Goal: Task Accomplishment & Management: Manage account settings

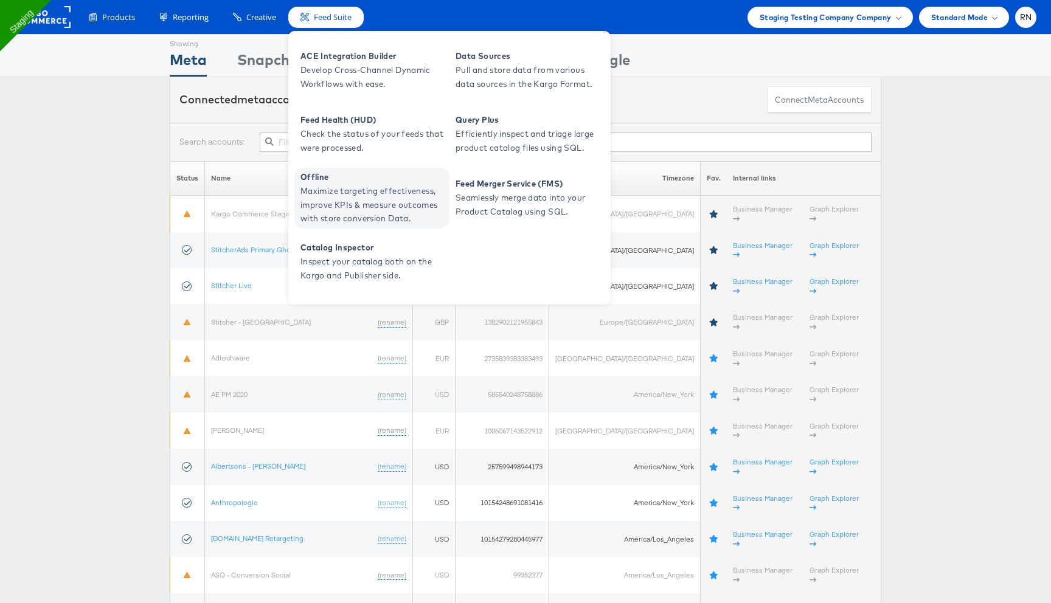
click at [389, 189] on span "Maximize targeting effectiveness, improve KPIs & measure outcomes with store co…" at bounding box center [373, 204] width 146 height 41
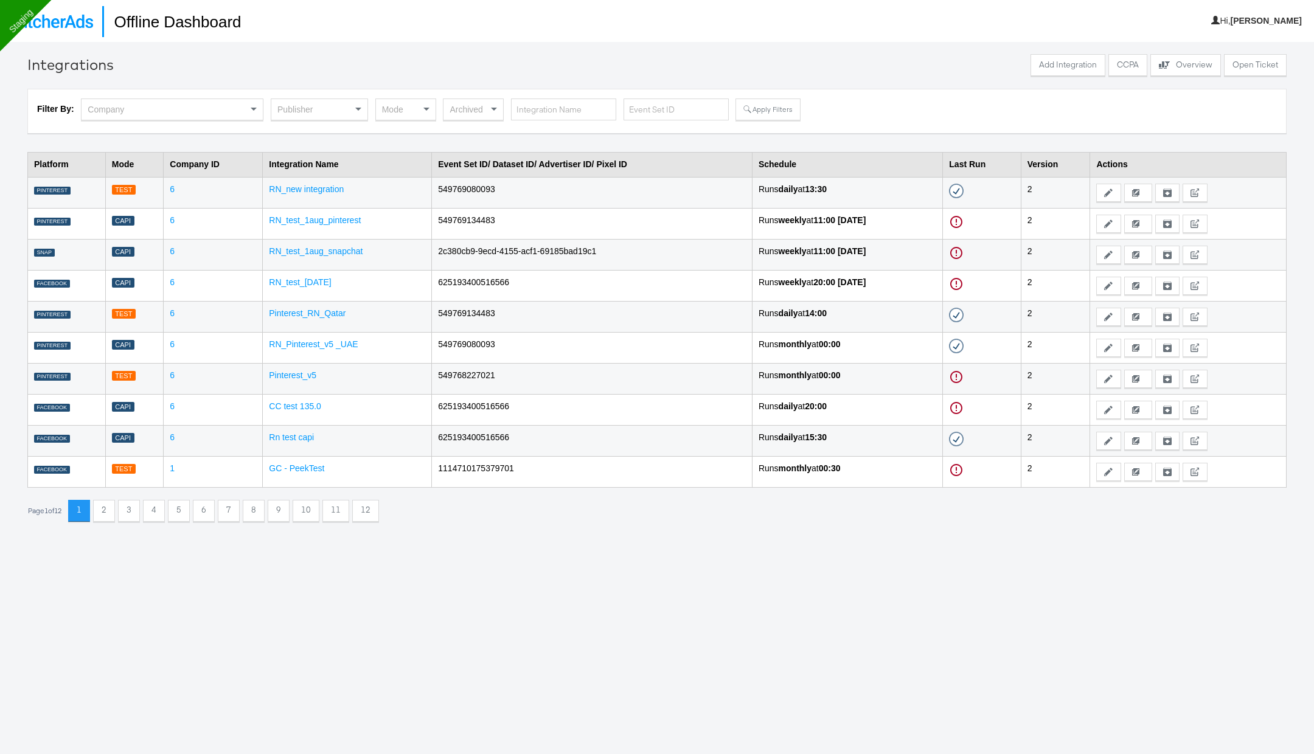
click at [330, 110] on div "Publisher" at bounding box center [319, 109] width 96 height 21
click at [758, 108] on button "Apply Filters" at bounding box center [767, 110] width 64 height 22
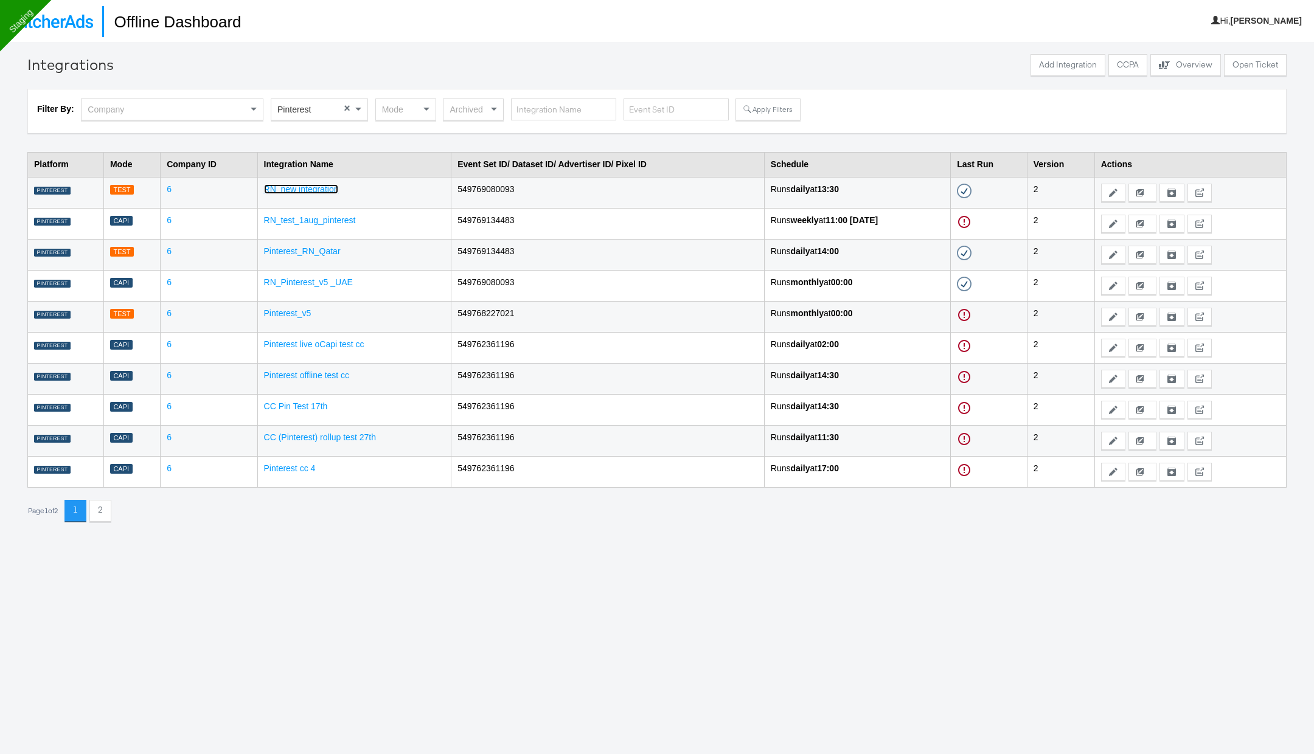
click at [308, 185] on link "RN_new integration" at bounding box center [301, 189] width 75 height 10
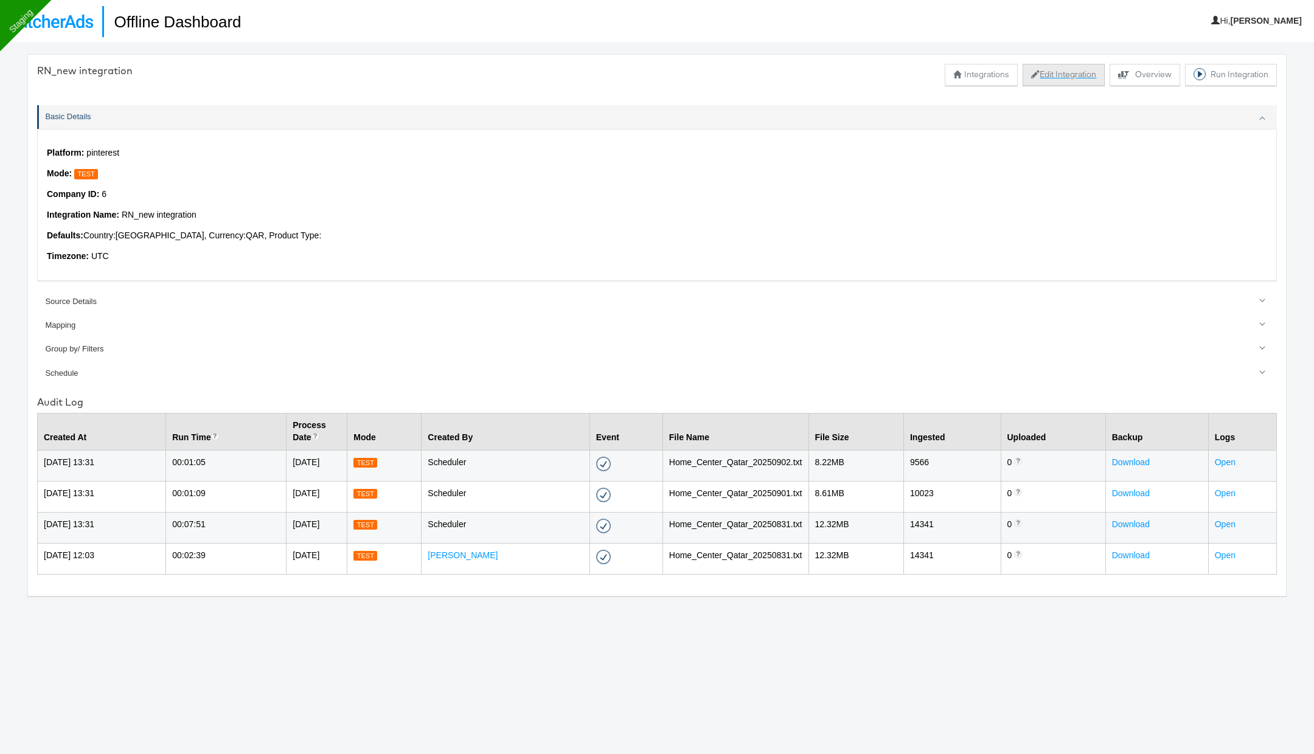
click at [1061, 79] on button "Edit Integration" at bounding box center [1063, 75] width 82 height 22
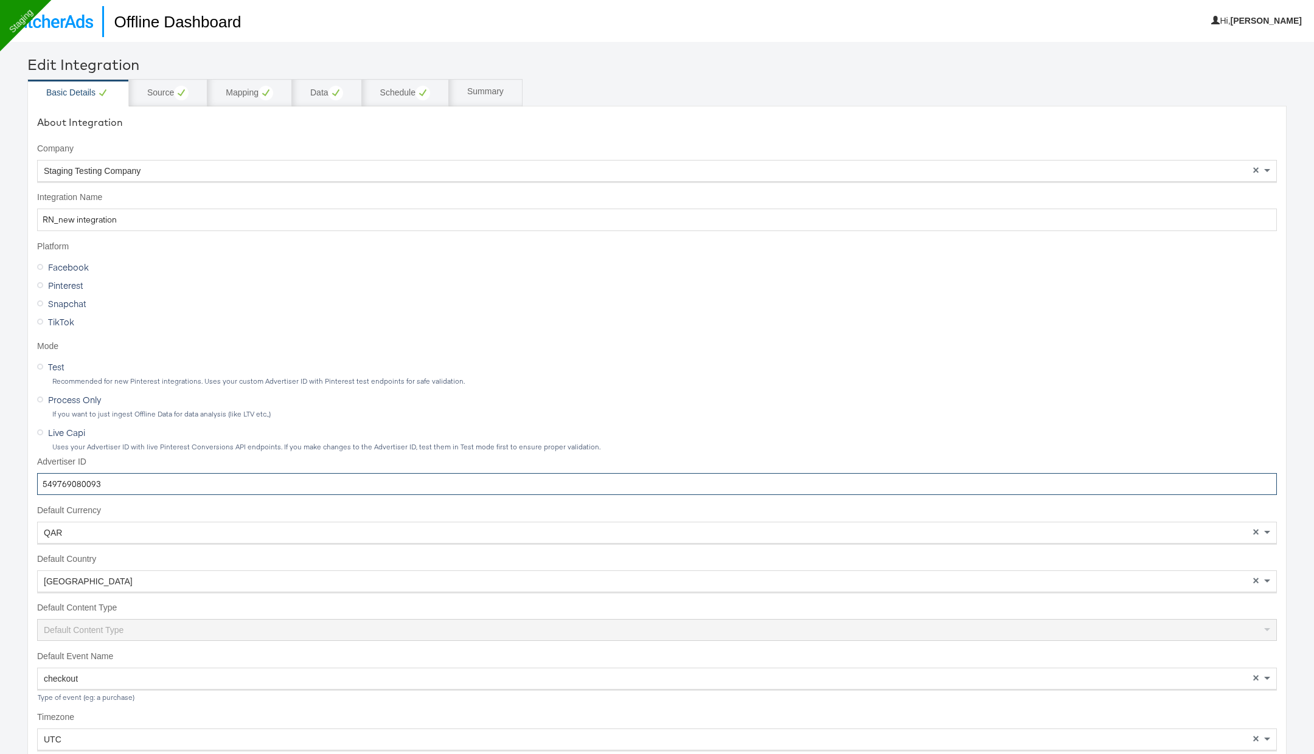
click at [136, 483] on input "549769080093" at bounding box center [656, 484] width 1239 height 23
click at [169, 95] on div "Source" at bounding box center [167, 93] width 41 height 15
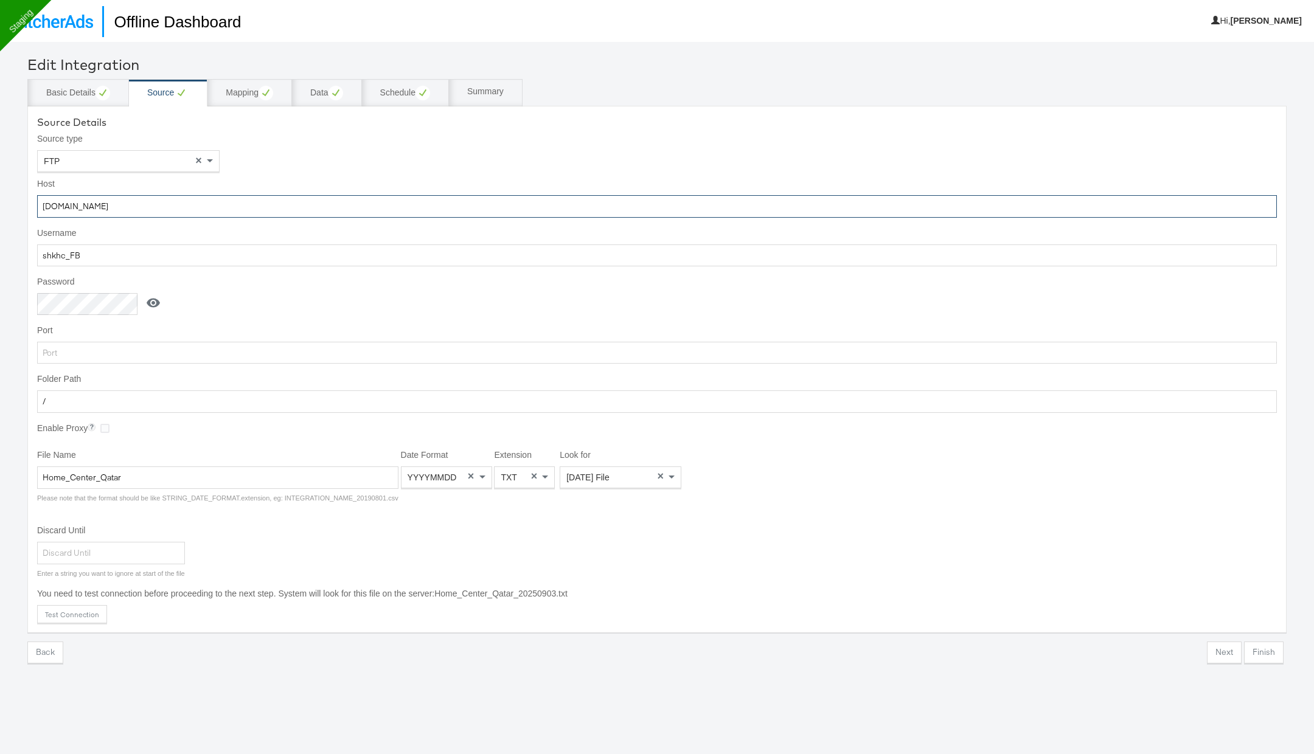
click at [150, 212] on input "ftp.wip.cplmg.com" at bounding box center [656, 206] width 1239 height 23
click at [102, 250] on input "shkhc_FB" at bounding box center [656, 255] width 1239 height 23
click at [153, 301] on icon at bounding box center [153, 303] width 13 height 9
click at [103, 308] on input "Snipper@2020" at bounding box center [89, 304] width 105 height 23
click at [297, 482] on input "Home_Center_Qatar" at bounding box center [217, 478] width 361 height 23
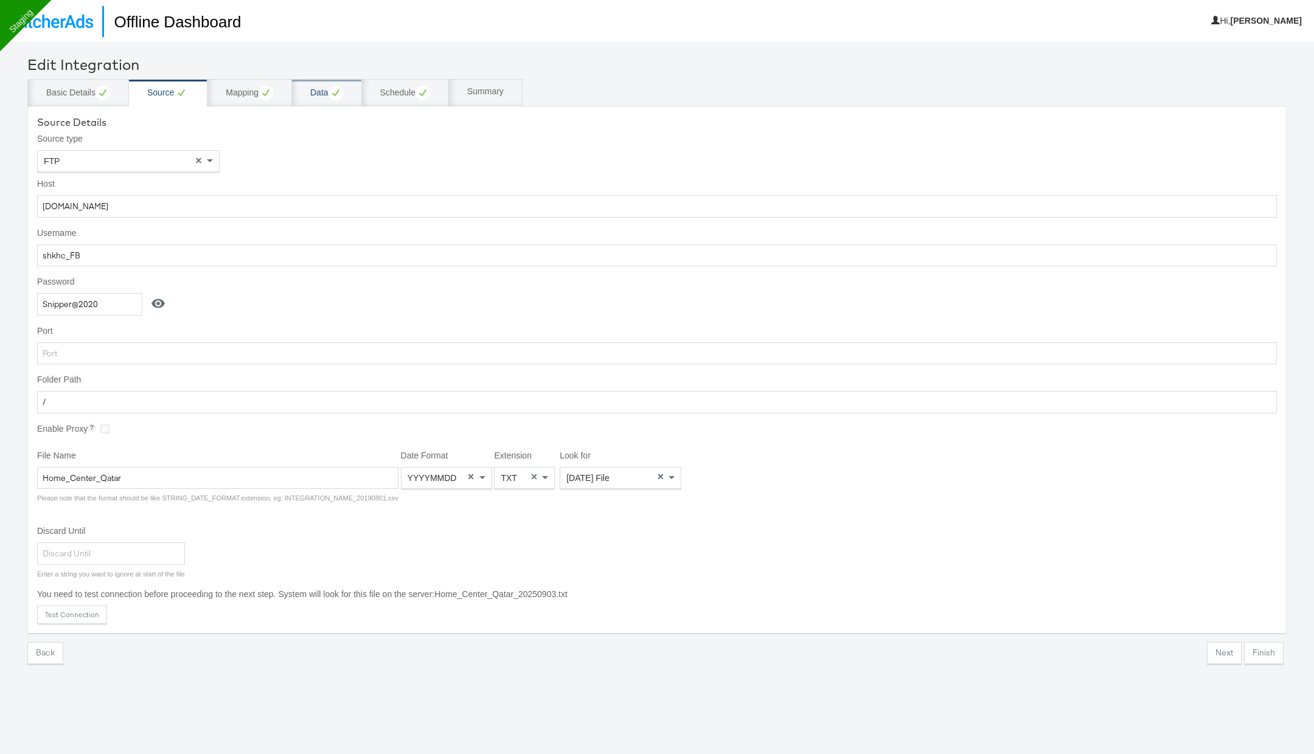
click at [327, 94] on div "Data" at bounding box center [326, 93] width 33 height 15
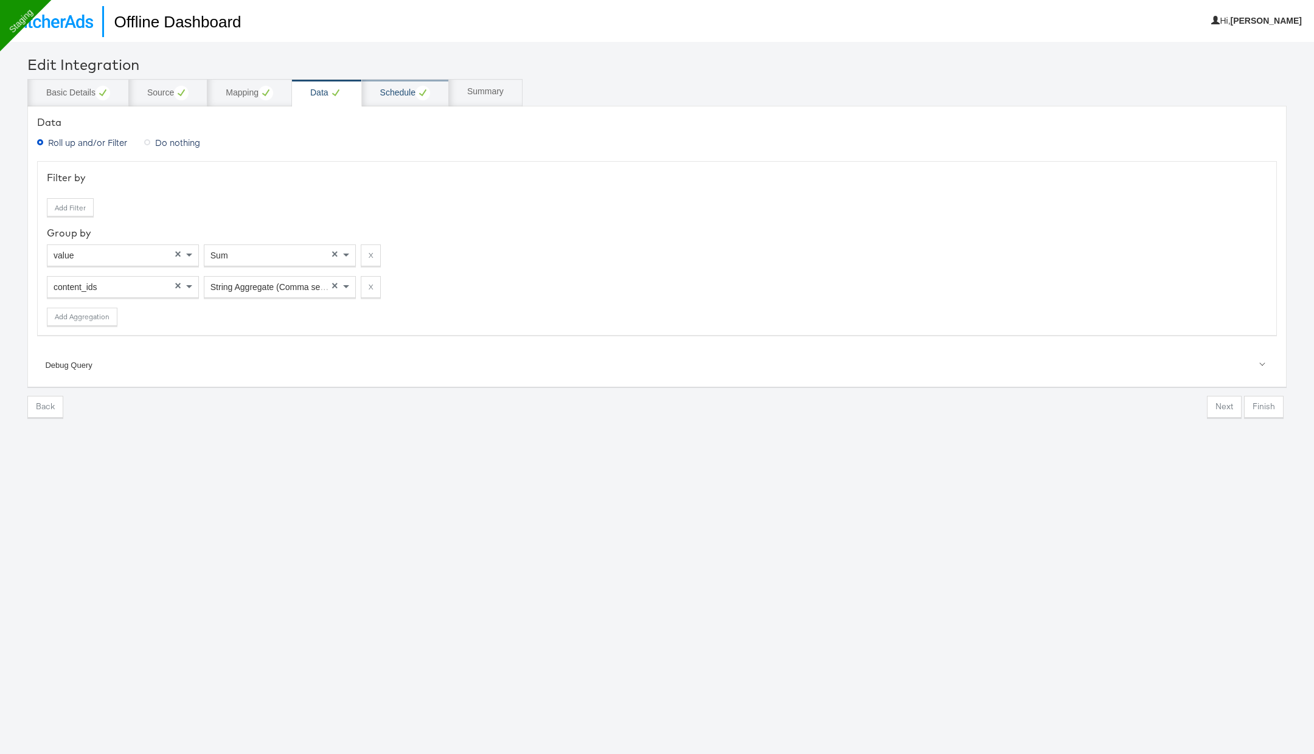
click at [397, 100] on div "Schedule" at bounding box center [405, 92] width 87 height 27
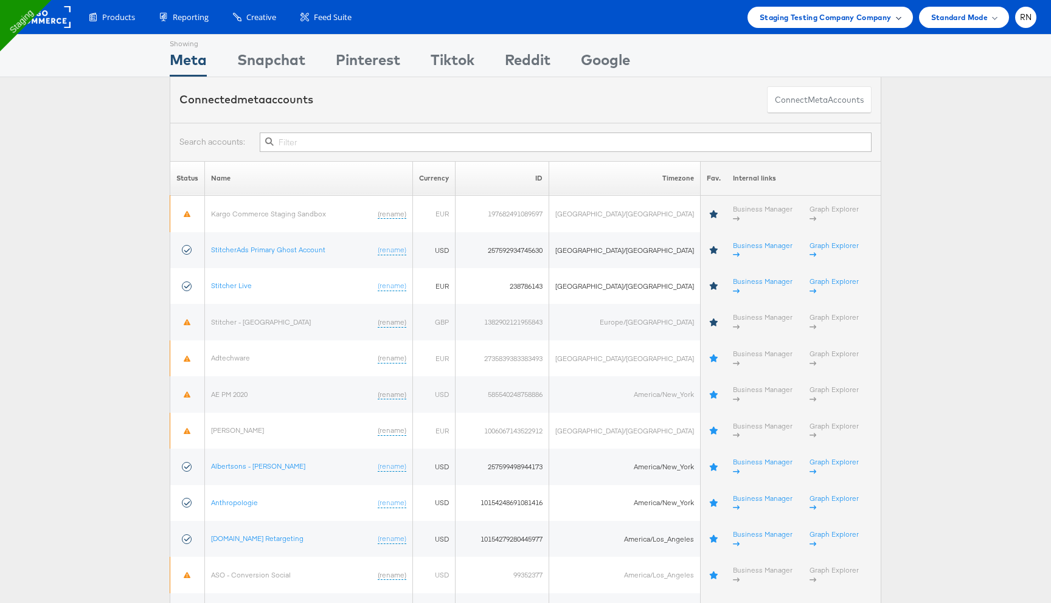
click at [800, 24] on div "Staging Testing Company Company" at bounding box center [829, 17] width 165 height 21
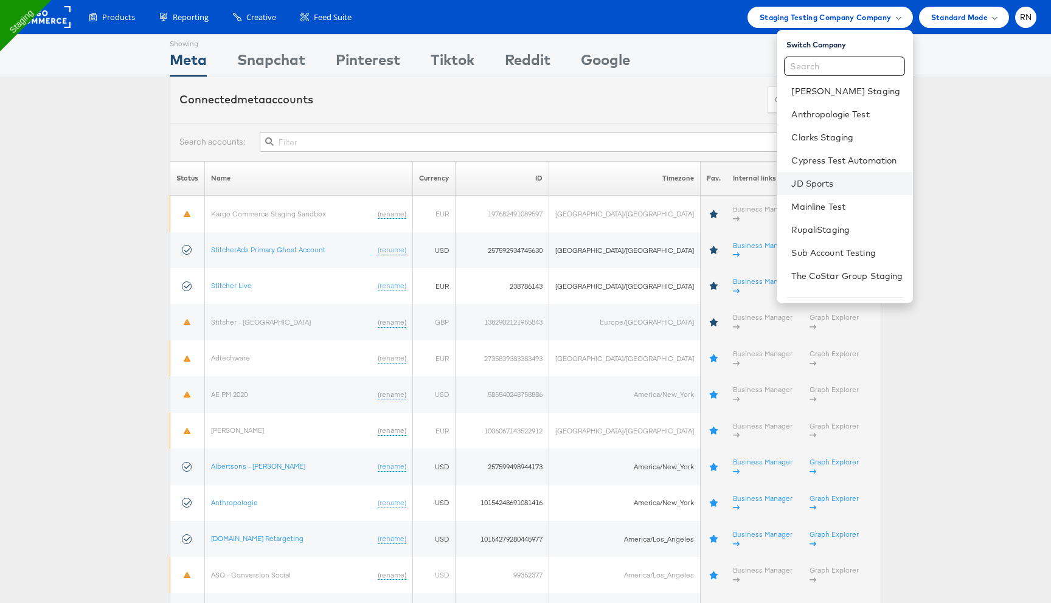
click at [811, 190] on li "JD Sports" at bounding box center [845, 183] width 136 height 23
click at [806, 181] on link "JD Sports" at bounding box center [846, 184] width 111 height 12
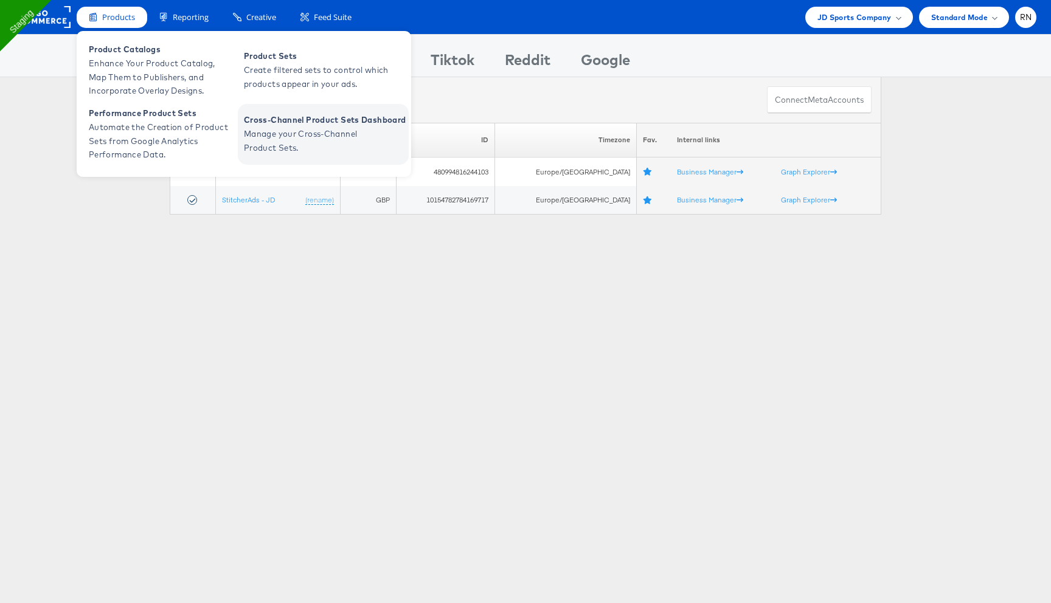
click at [312, 128] on span "Manage your Cross-Channel Product Sets." at bounding box center [317, 141] width 146 height 28
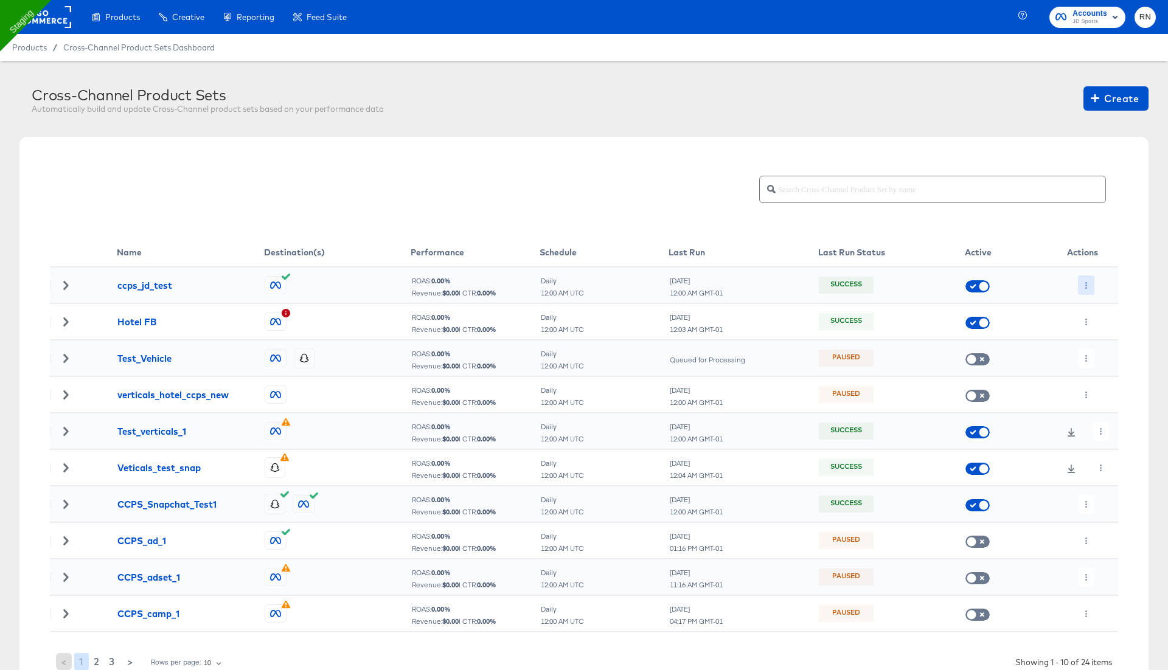
click at [1084, 280] on button "button" at bounding box center [1086, 284] width 16 height 19
click at [1094, 317] on li "Edit" at bounding box center [1110, 309] width 65 height 20
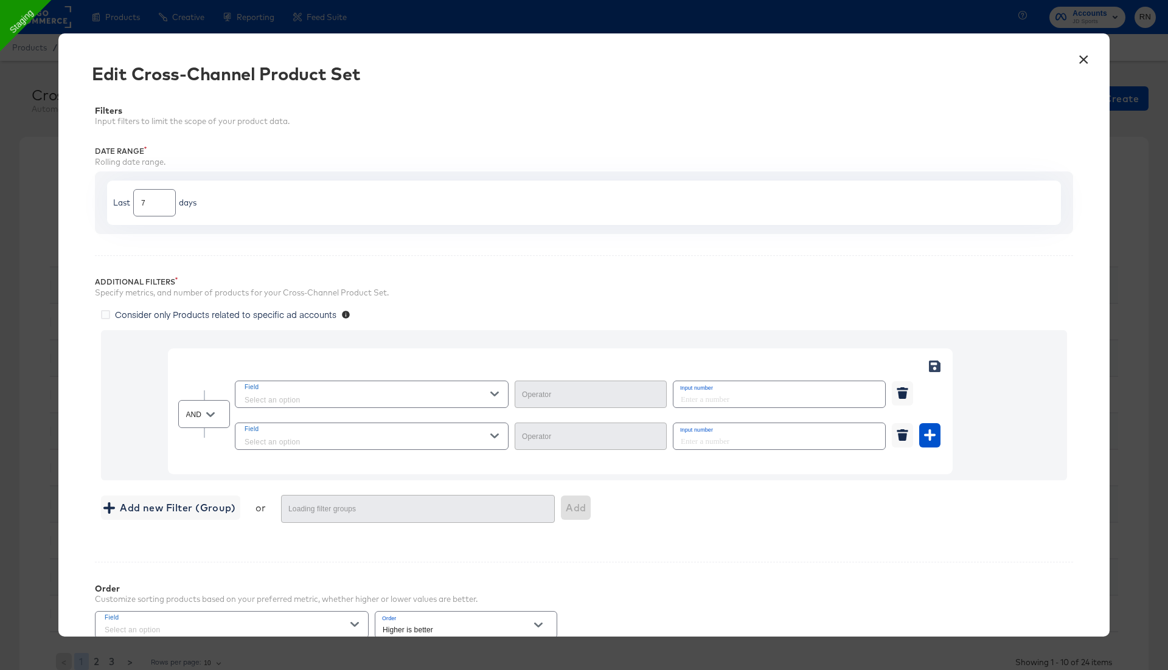
type input "Equal"
type input "Not Equal"
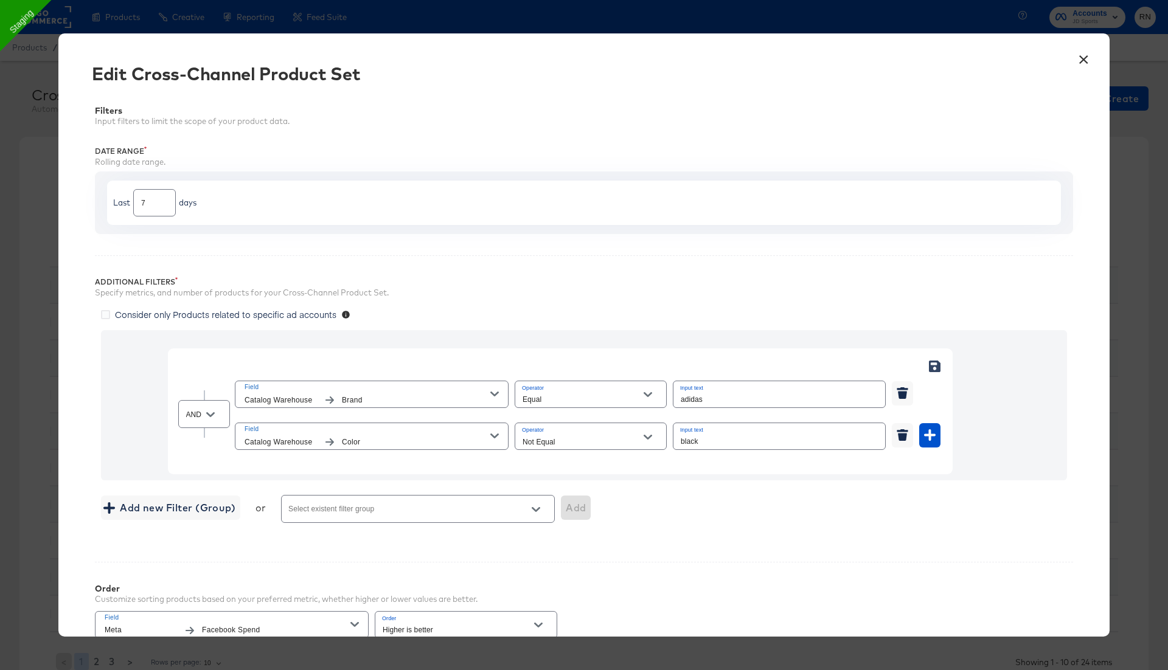
scroll to position [220, 0]
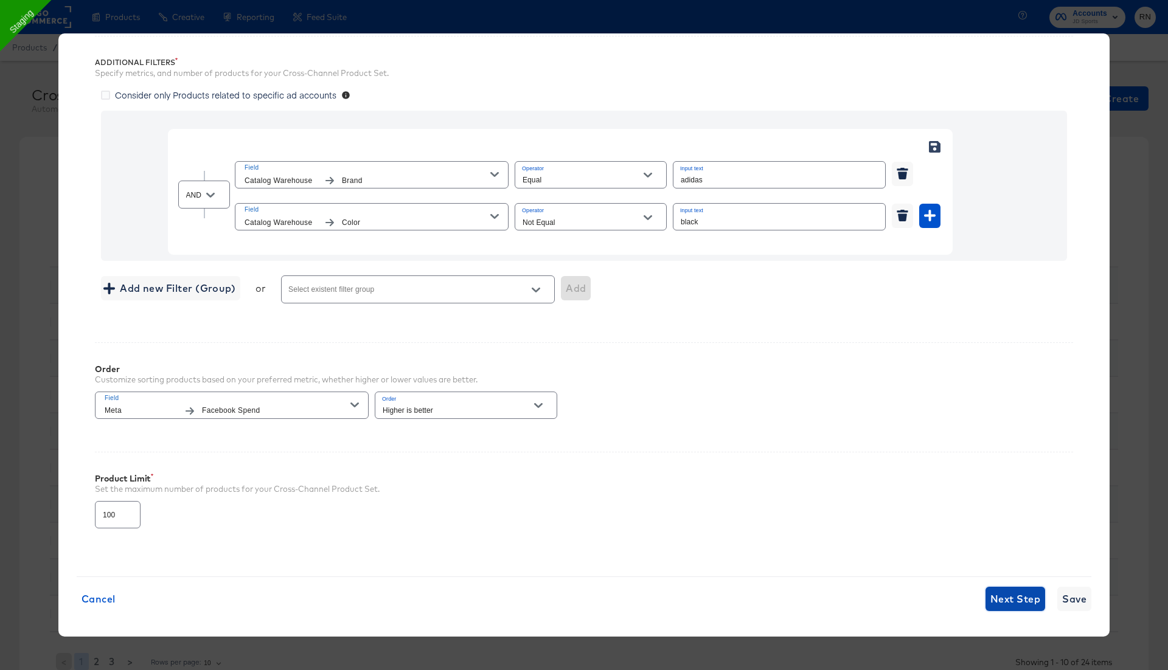
click at [1018, 593] on span "Next Step" at bounding box center [1015, 599] width 50 height 17
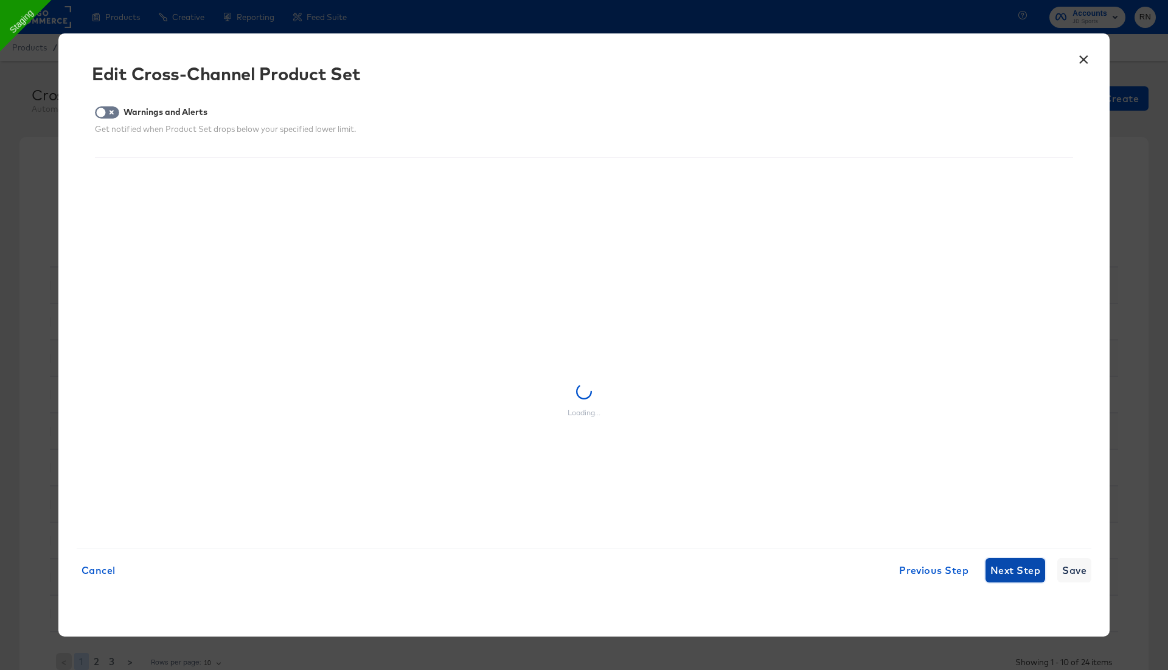
scroll to position [0, 0]
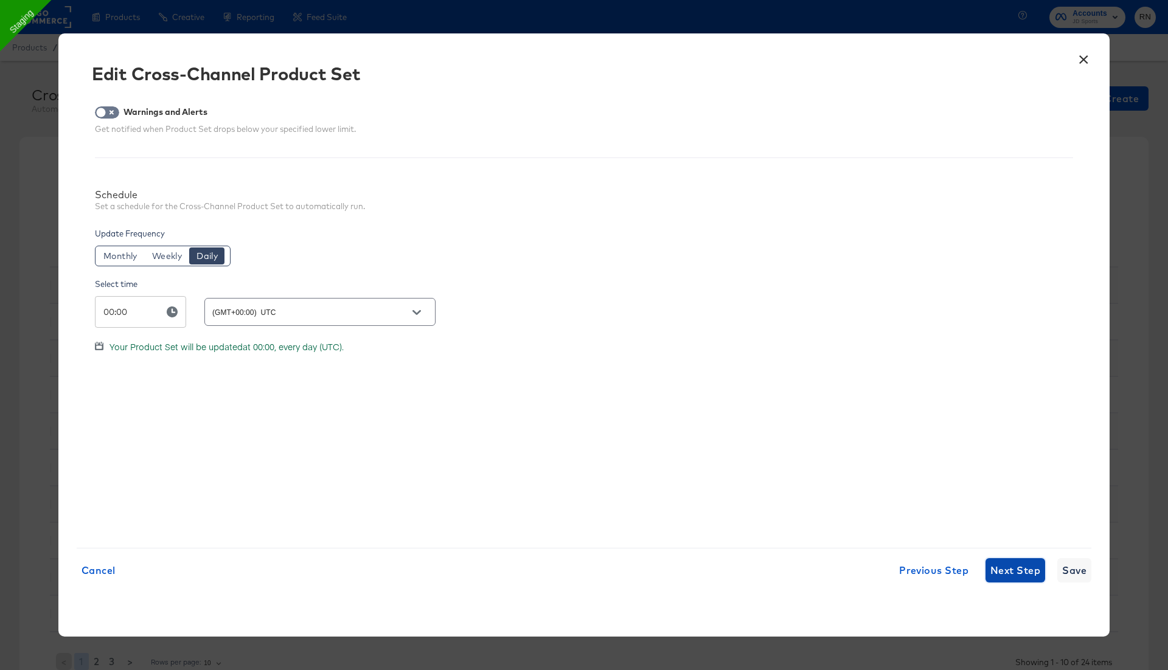
click at [1014, 569] on span "Next Step" at bounding box center [1015, 570] width 50 height 17
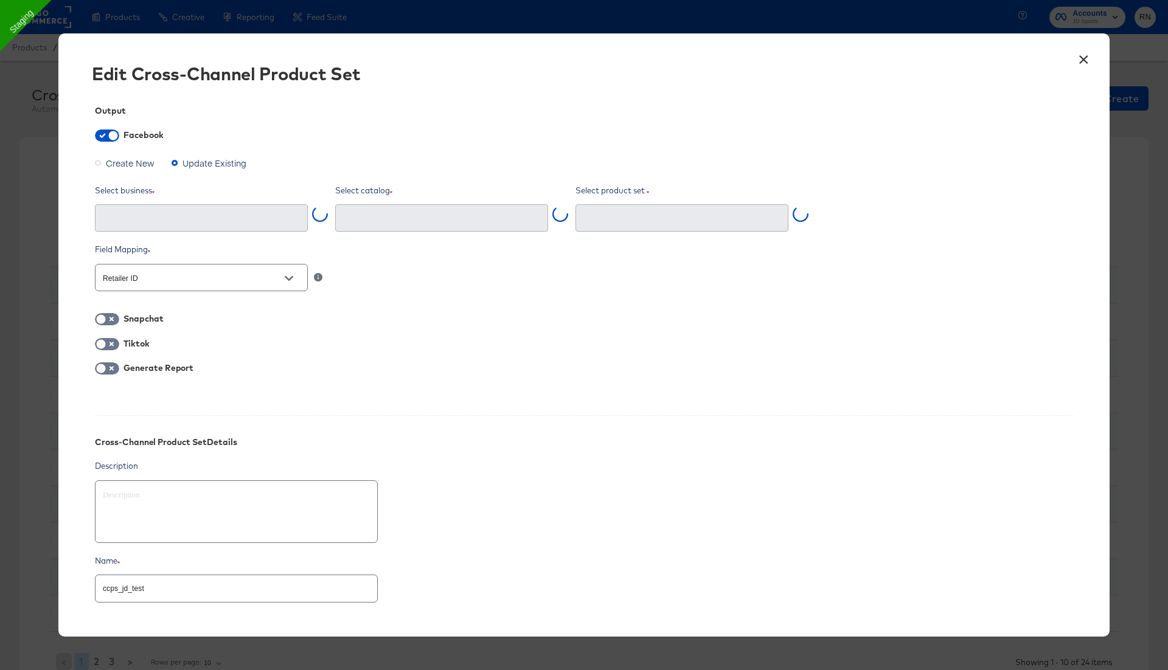
type input "Ghost Business StitcherAds (257579378080319)"
type input "ccps_jd_test (2627560624249952)"
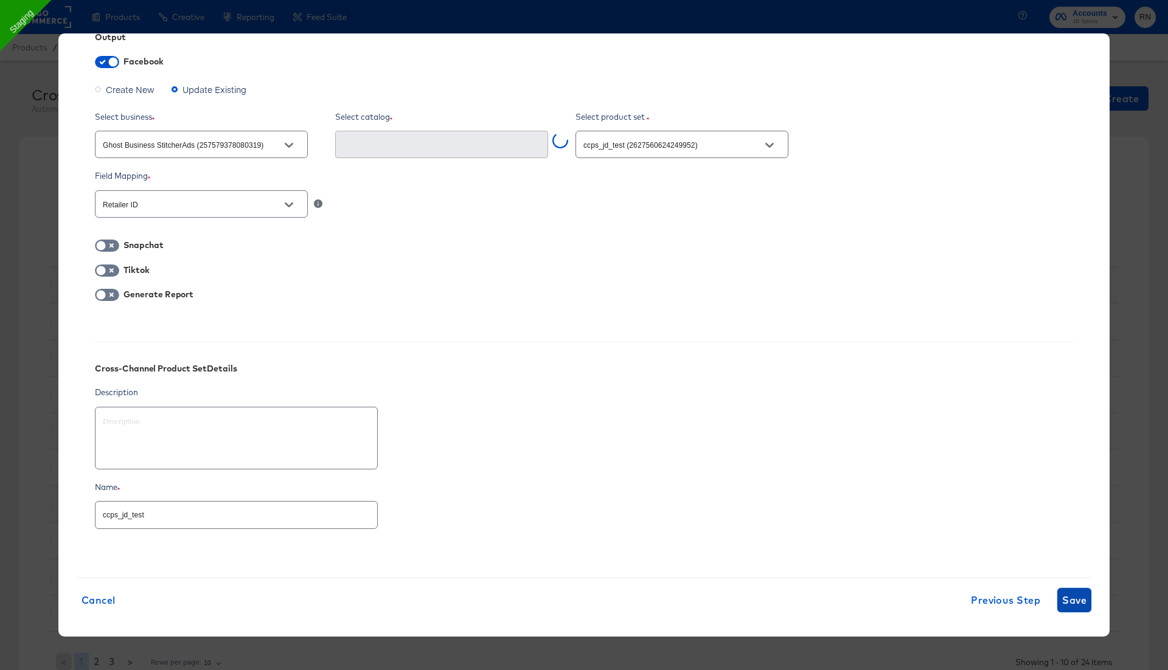
scroll to position [76, 0]
click at [152, 514] on input "ccps_jd_test" at bounding box center [236, 507] width 282 height 26
type textarea "x"
type input "Rn Jd Au Test Fb Staging #stitcherads #product-catalog #keep (1345107290101776)"
type textarea "x"
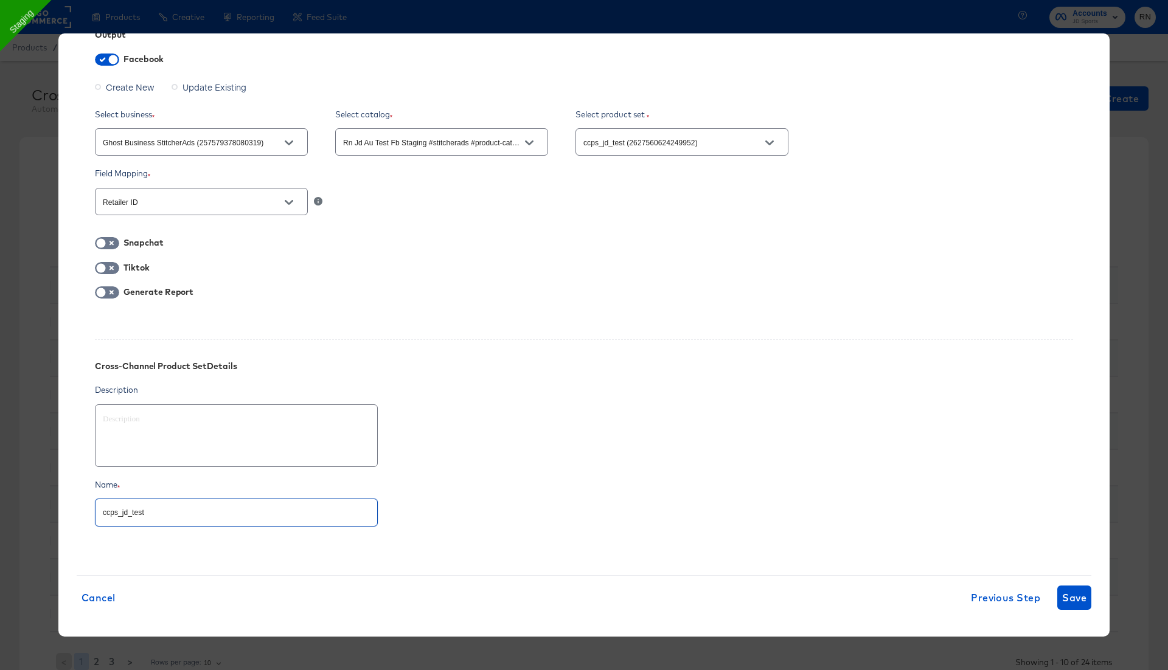
scroll to position [0, 0]
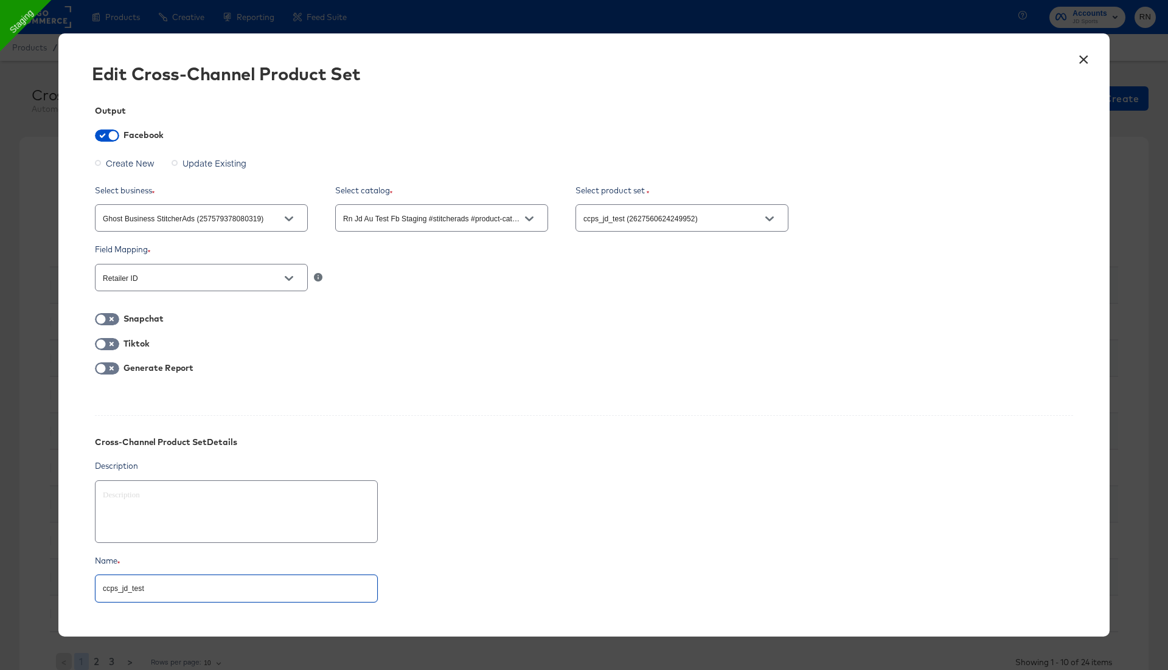
click at [1082, 59] on button "×" at bounding box center [1083, 57] width 22 height 22
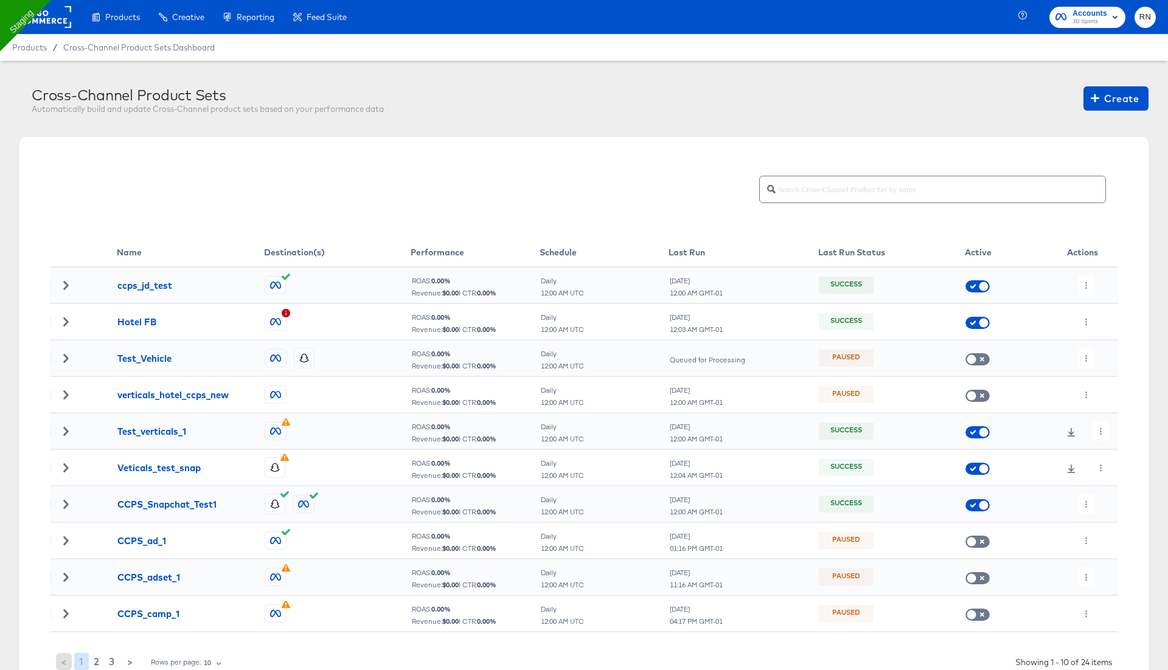
click at [49, 24] on rect at bounding box center [43, 17] width 56 height 22
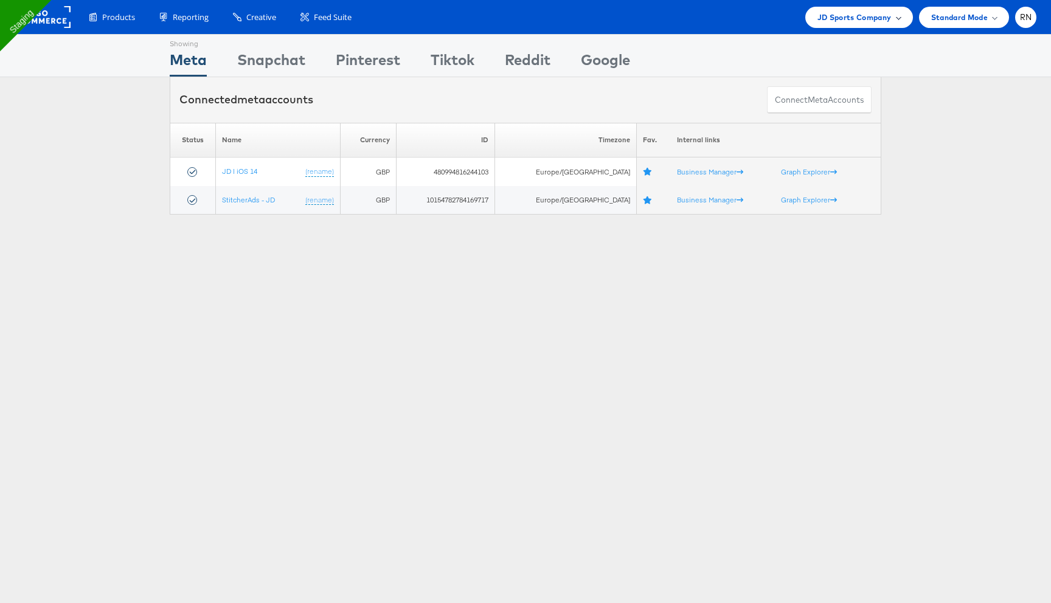
click at [864, 19] on span "JD Sports Company" at bounding box center [854, 17] width 74 height 13
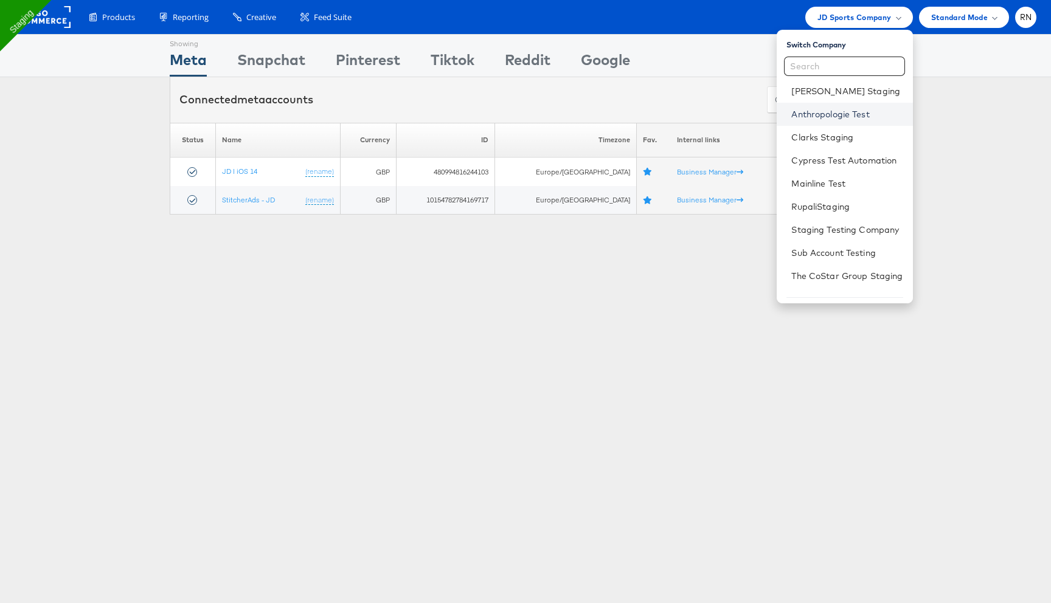
click at [825, 116] on link "Anthropologie Test" at bounding box center [846, 114] width 111 height 12
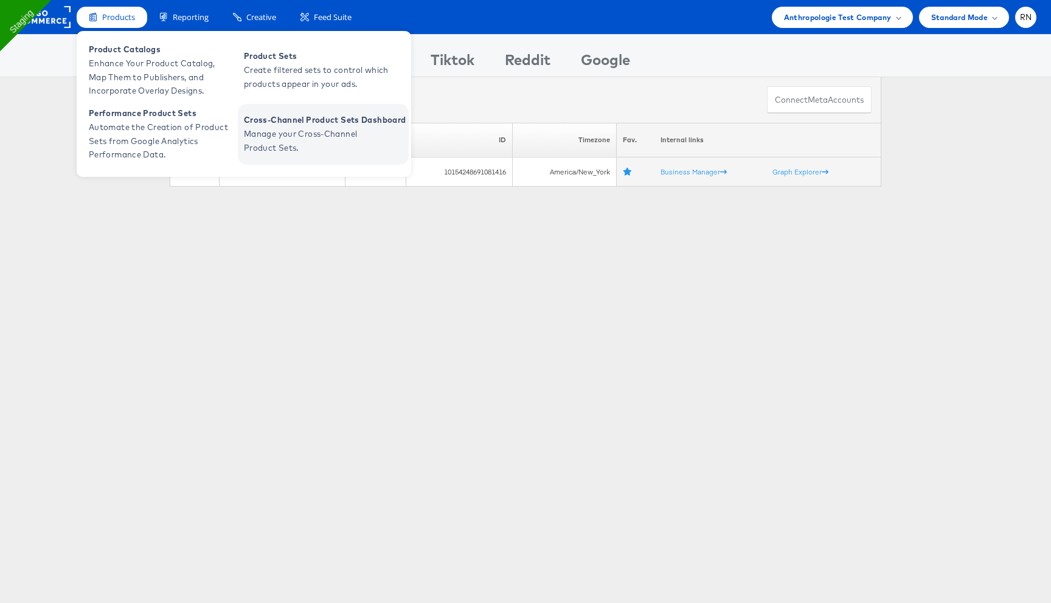
click at [283, 134] on span "Manage your Cross-Channel Product Sets." at bounding box center [317, 141] width 146 height 28
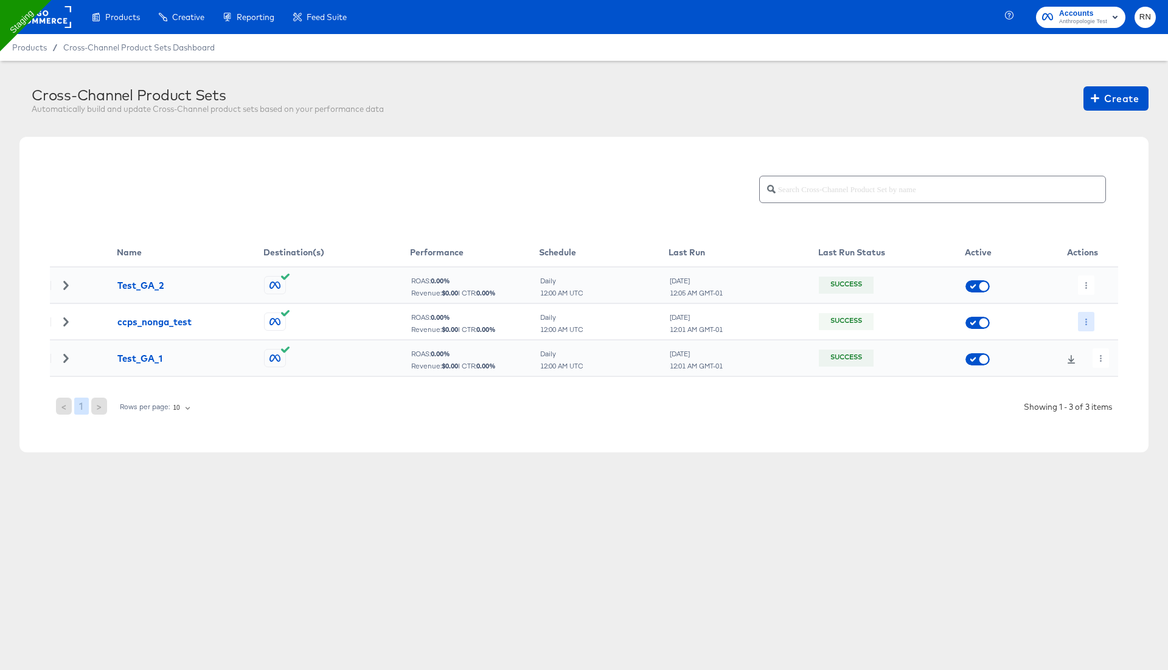
click at [1083, 319] on icon "button" at bounding box center [1086, 322] width 7 height 7
click at [1091, 340] on li "Edit" at bounding box center [1110, 346] width 65 height 20
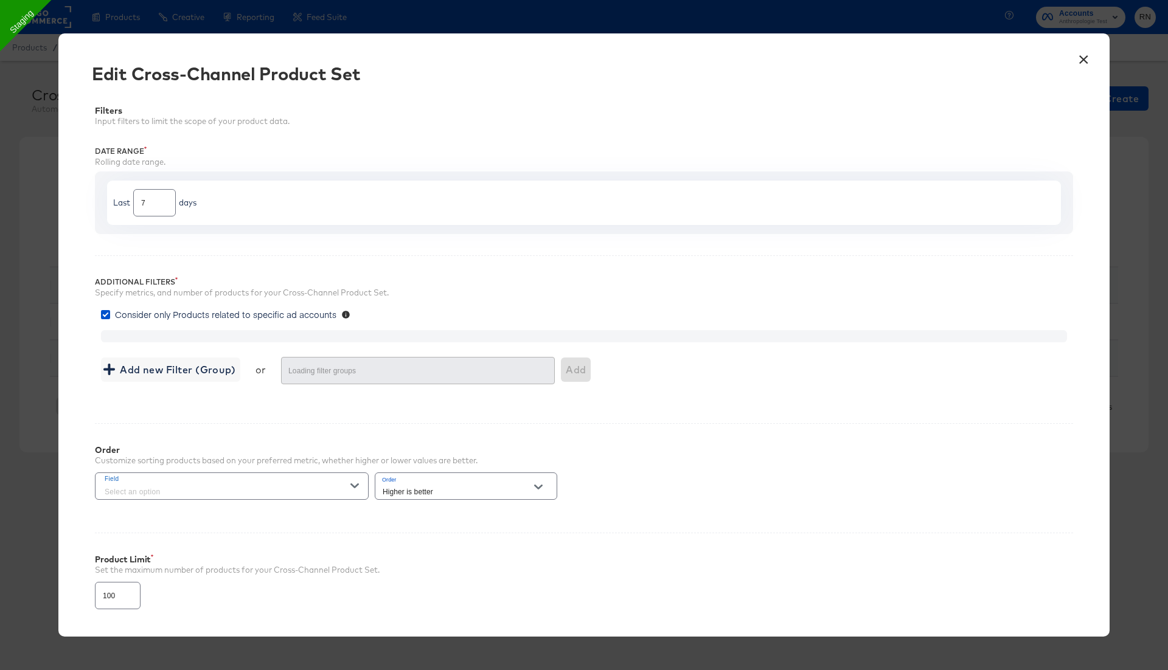
type input "4000"
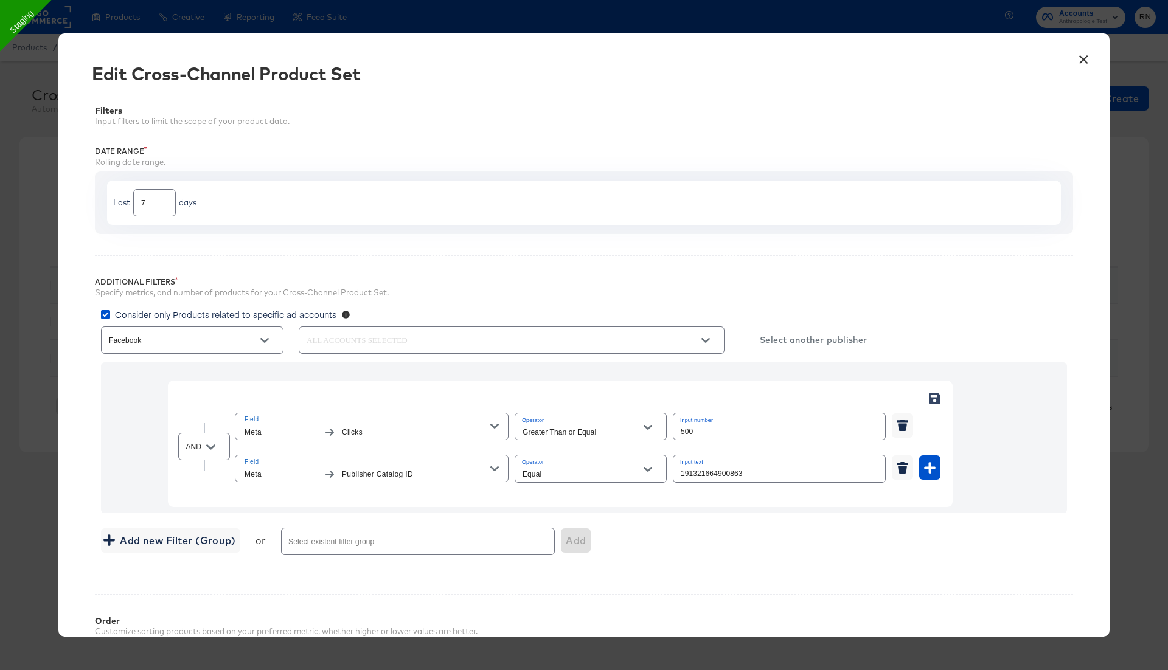
click at [757, 474] on input "191321664900863" at bounding box center [779, 469] width 212 height 26
click at [1087, 60] on button "×" at bounding box center [1083, 57] width 22 height 22
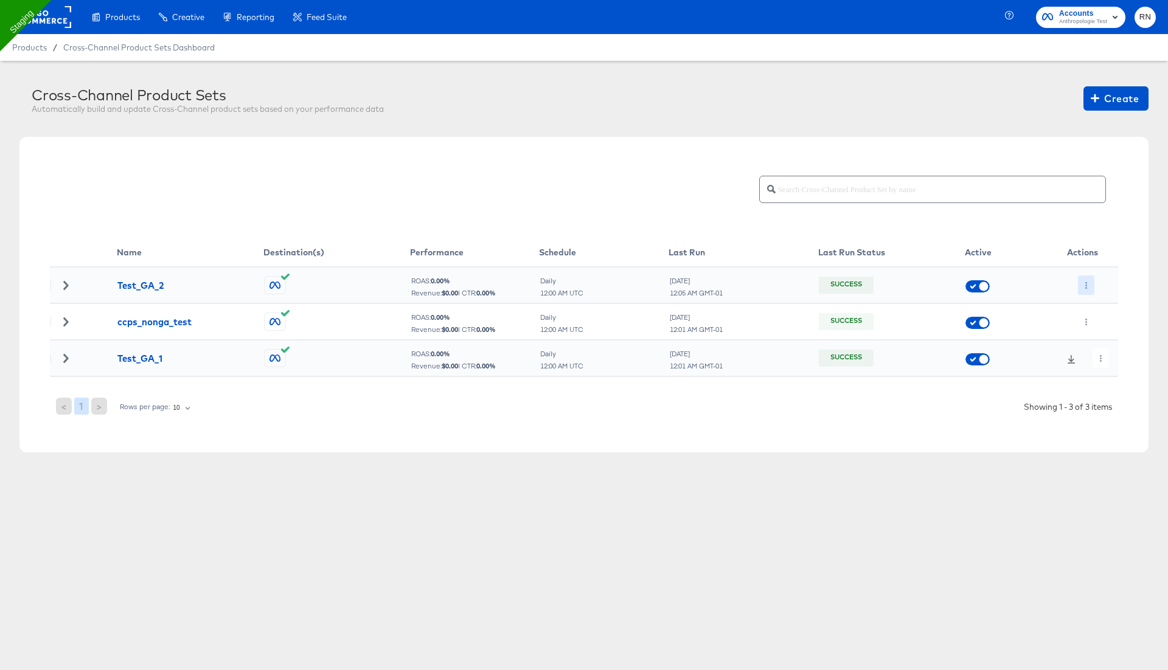
click at [1089, 283] on button "button" at bounding box center [1086, 284] width 16 height 19
click at [1097, 308] on li "Edit" at bounding box center [1110, 309] width 65 height 20
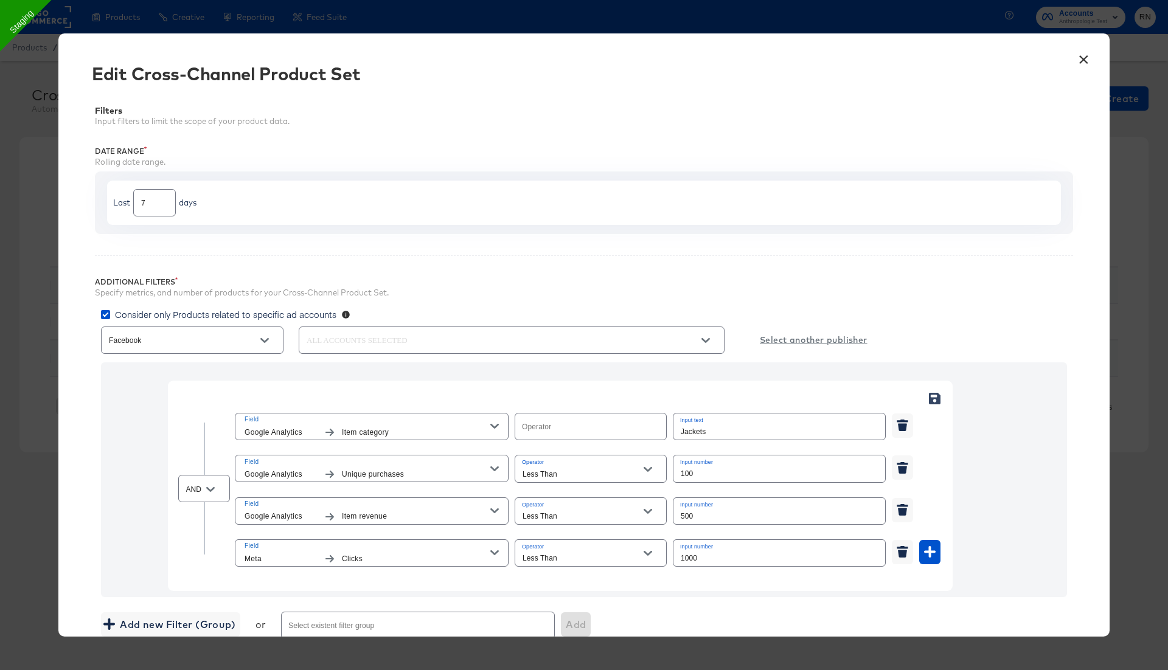
type input "Equal"
click at [1081, 59] on button "×" at bounding box center [1083, 57] width 22 height 22
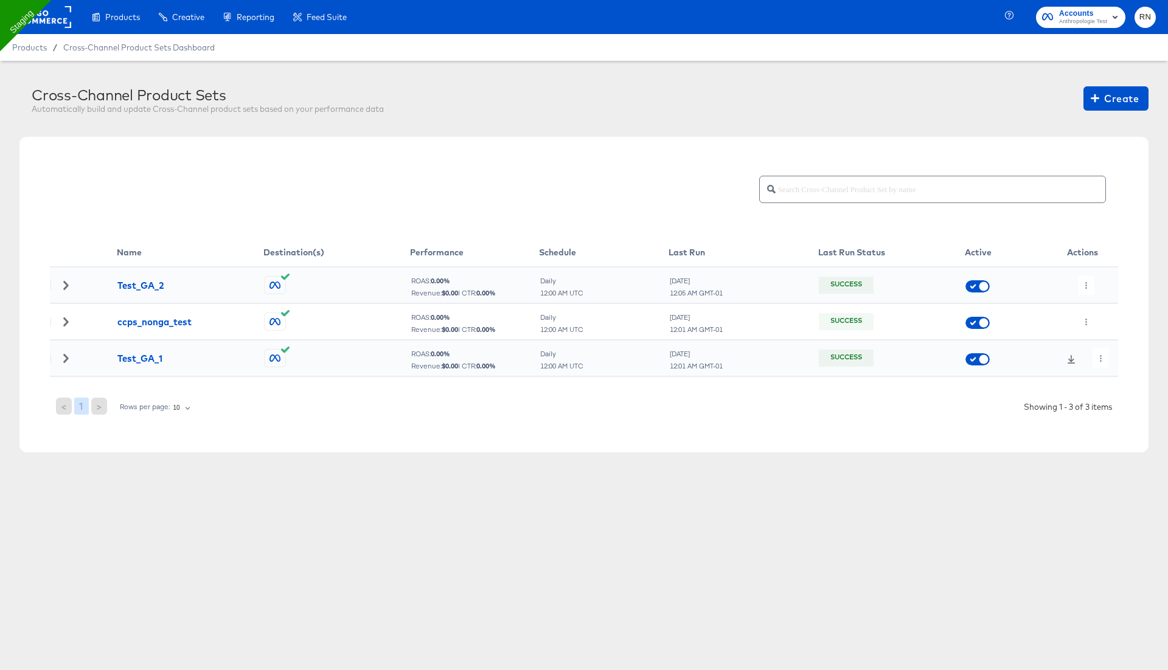
click at [65, 285] on icon at bounding box center [65, 285] width 9 height 9
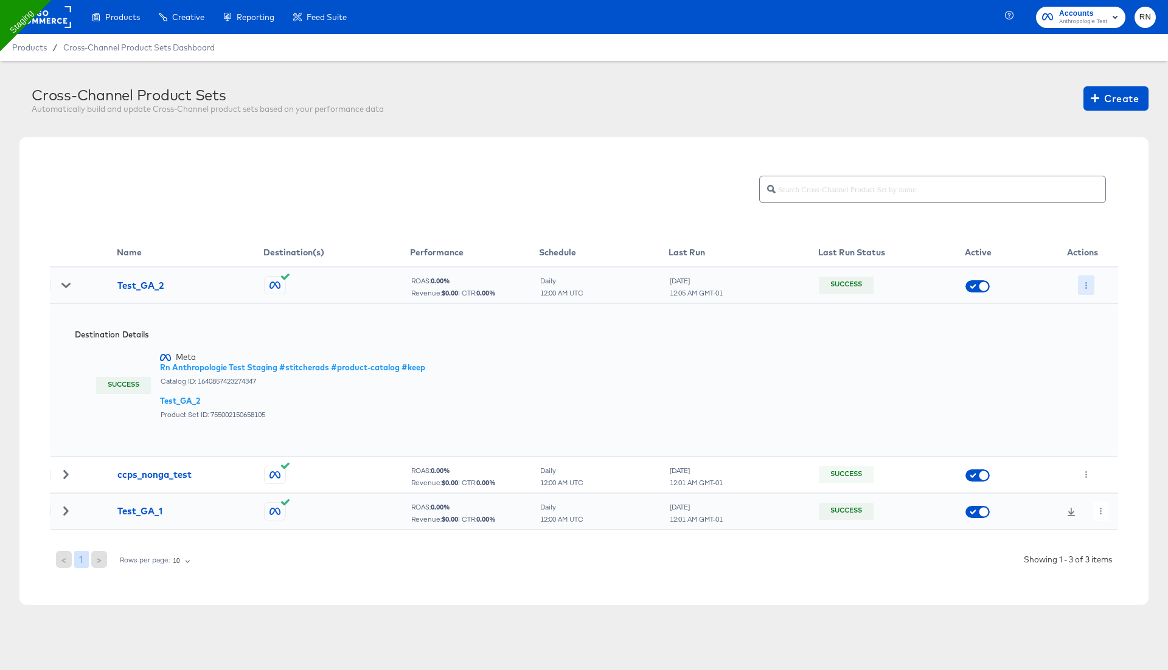
click at [1080, 283] on button "button" at bounding box center [1086, 284] width 16 height 19
click at [1095, 305] on icon at bounding box center [1091, 309] width 9 height 9
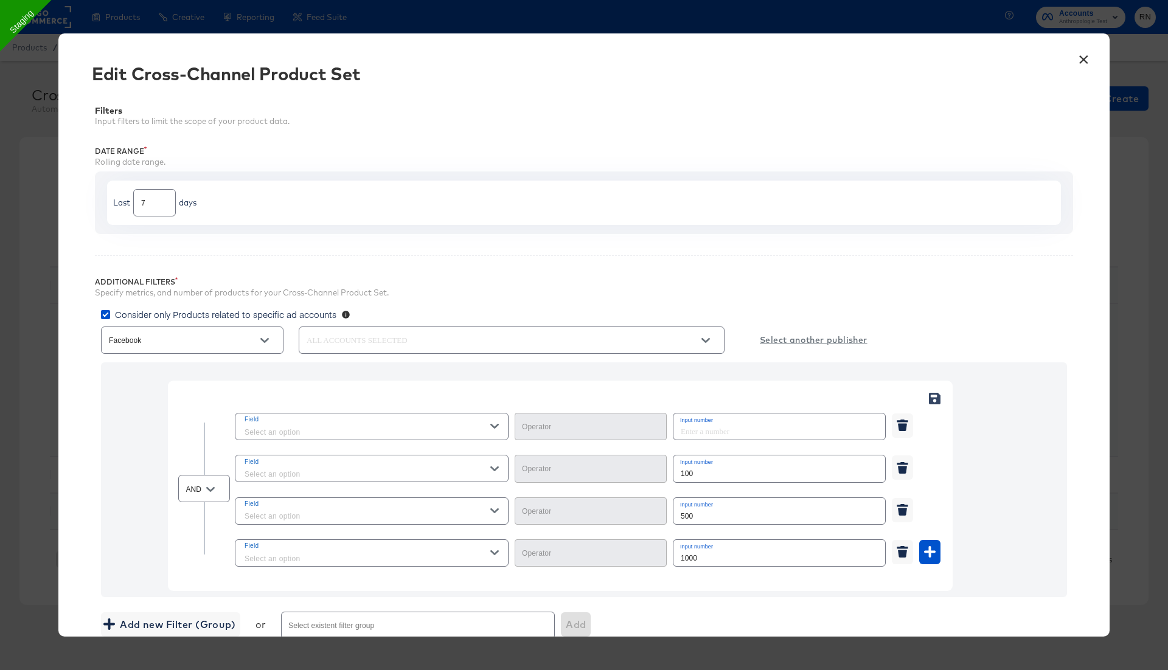
type input "Less Than"
type input "Equal"
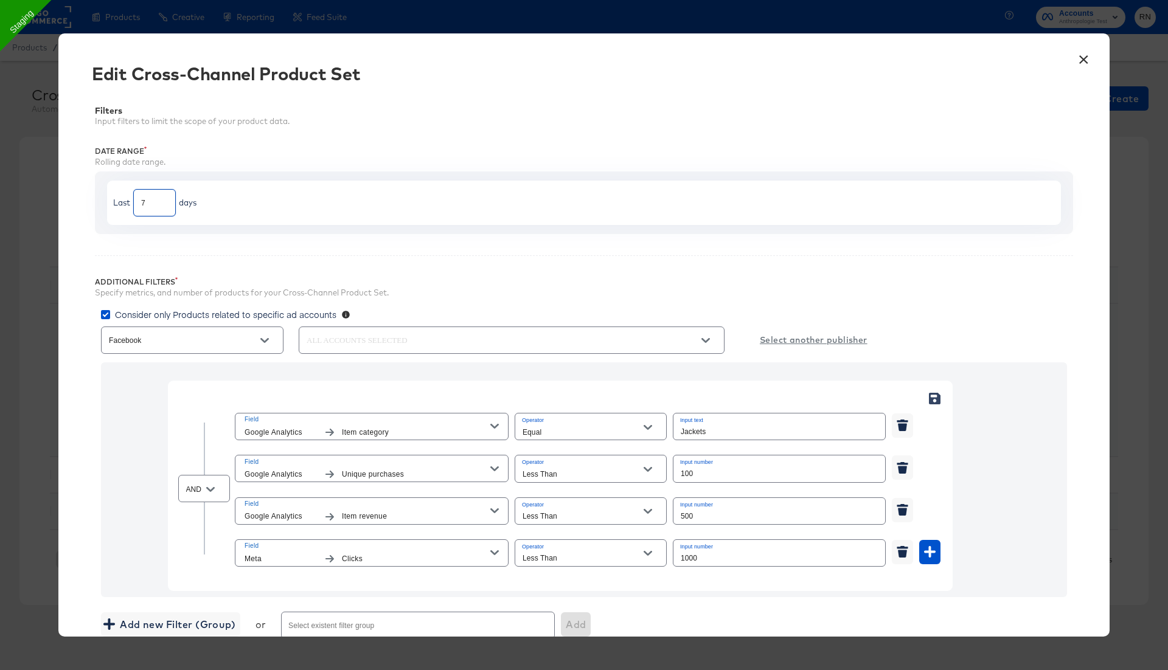
drag, startPoint x: 149, startPoint y: 204, endPoint x: 103, endPoint y: 204, distance: 46.2
click at [121, 204] on div "Last 7 days" at bounding box center [584, 203] width 954 height 44
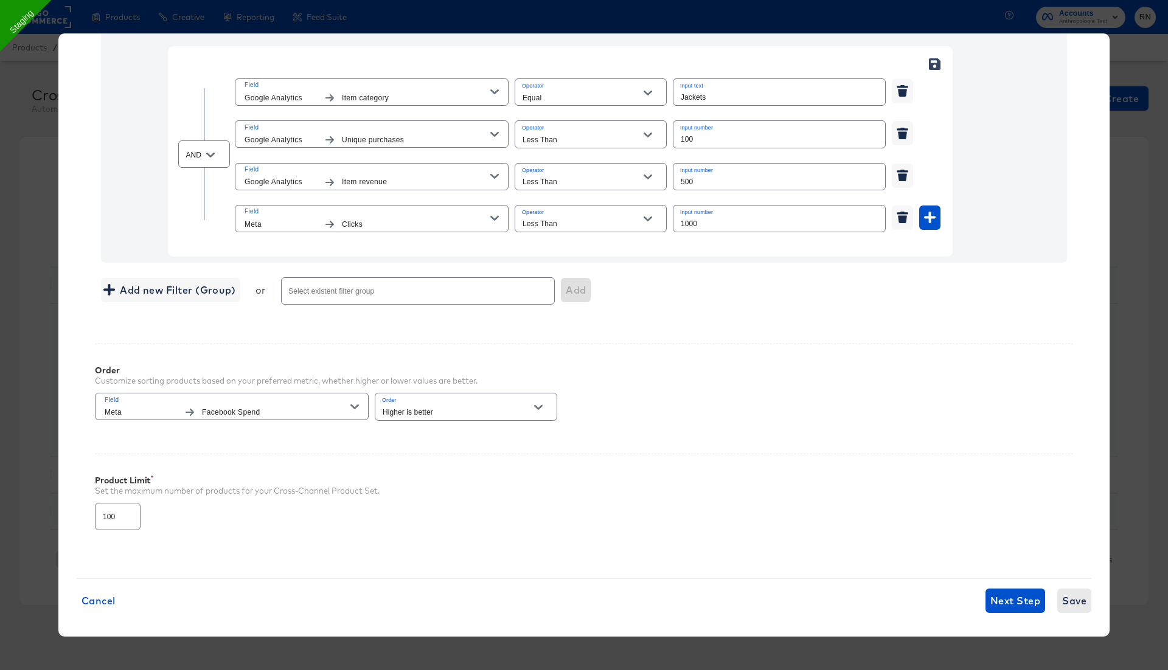
type input "30"
click at [1075, 594] on span "Save" at bounding box center [1074, 600] width 24 height 17
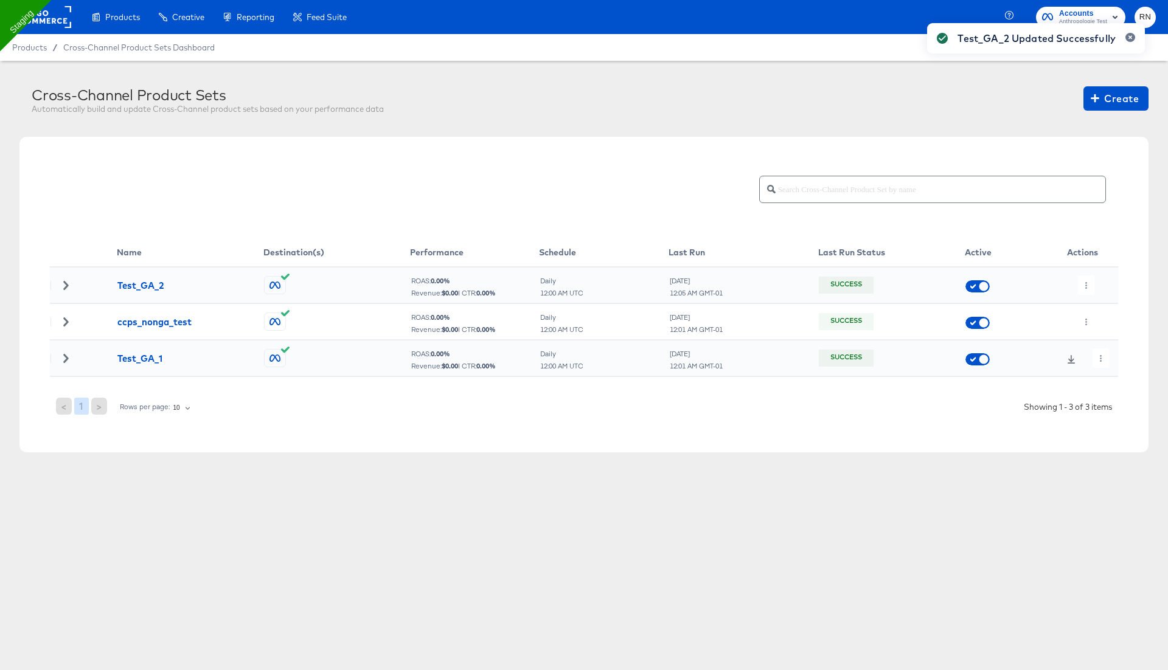
click at [1083, 284] on div "Test_GA_2 Updated Successfully" at bounding box center [1036, 313] width 242 height 605
click at [1083, 284] on icon "button" at bounding box center [1086, 285] width 7 height 7
click at [1102, 351] on li "Run Now" at bounding box center [1110, 349] width 65 height 20
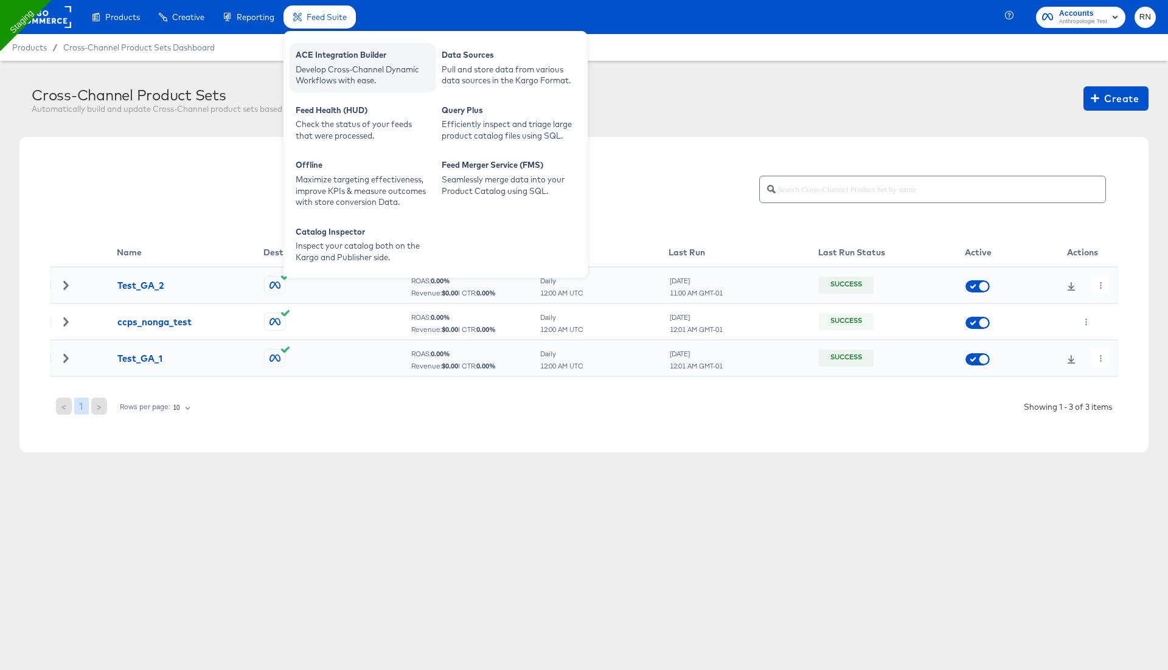
click at [322, 61] on div "ACE Integration Builder" at bounding box center [363, 56] width 134 height 15
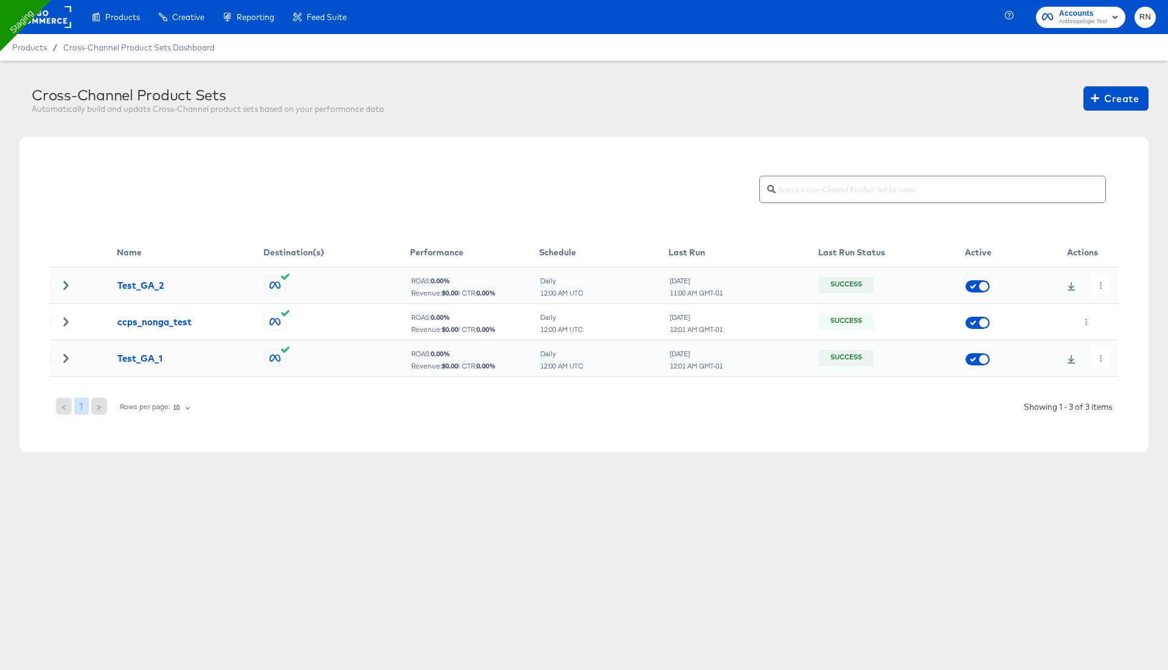
click at [55, 18] on rect at bounding box center [43, 17] width 56 height 22
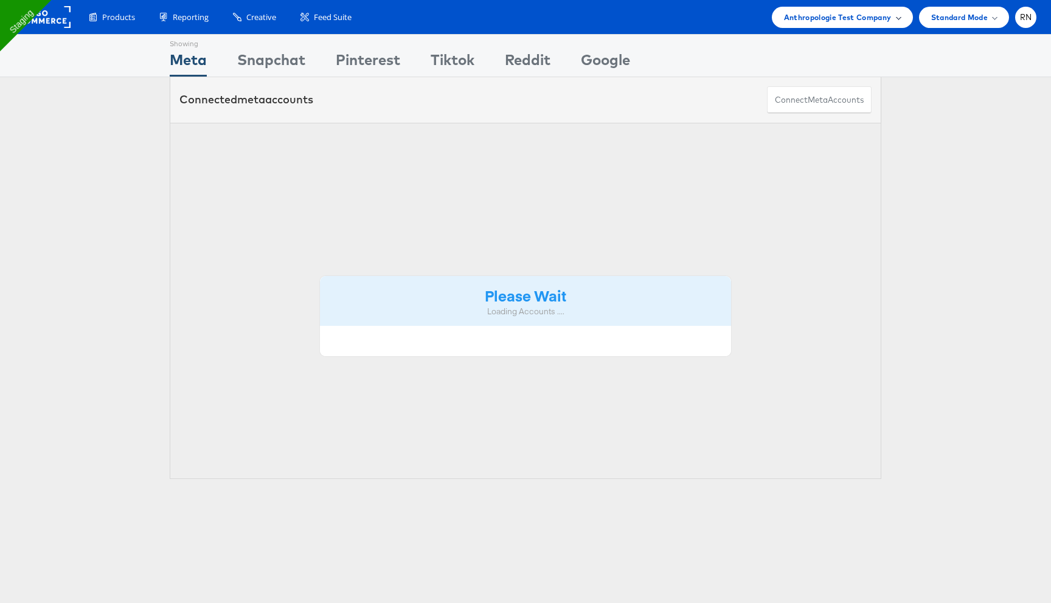
click at [855, 19] on span "Anthropologie Test Company" at bounding box center [838, 17] width 108 height 13
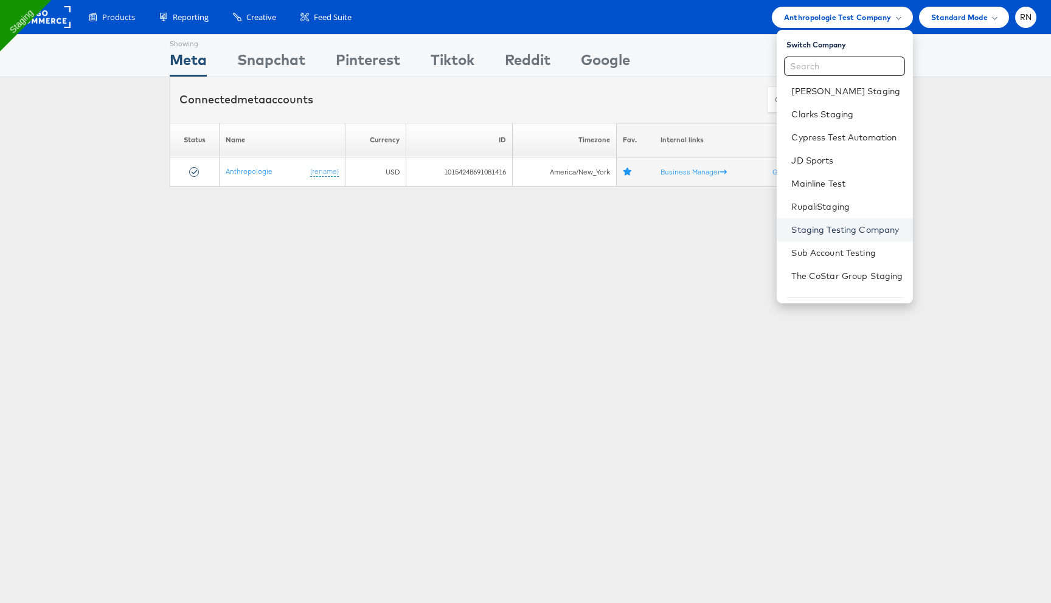
click at [829, 229] on link "Staging Testing Company" at bounding box center [846, 230] width 111 height 12
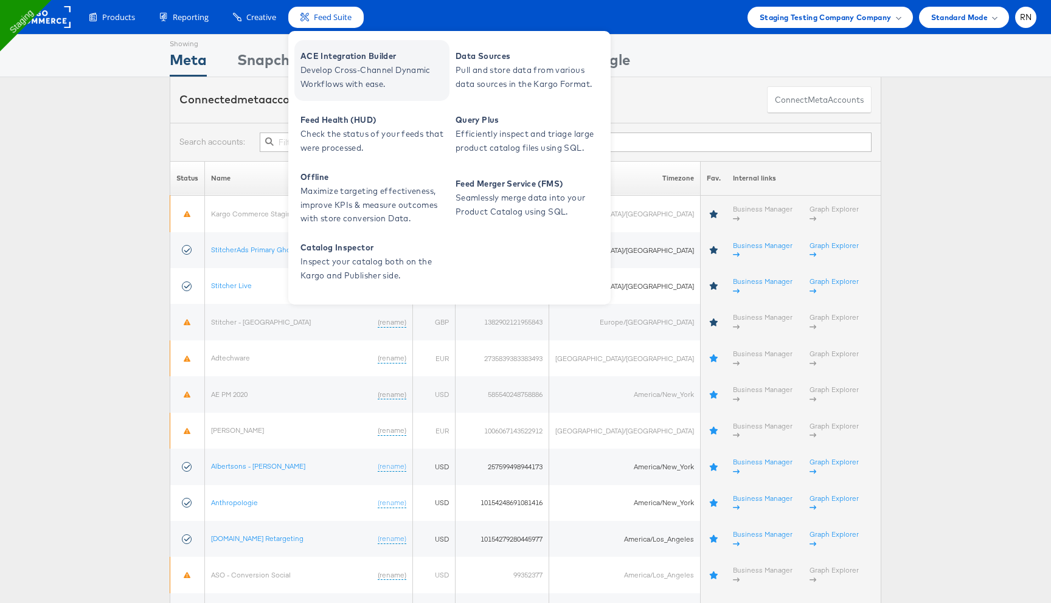
click at [347, 66] on span "Develop Cross-Channel Dynamic Workflows with ease." at bounding box center [373, 77] width 146 height 28
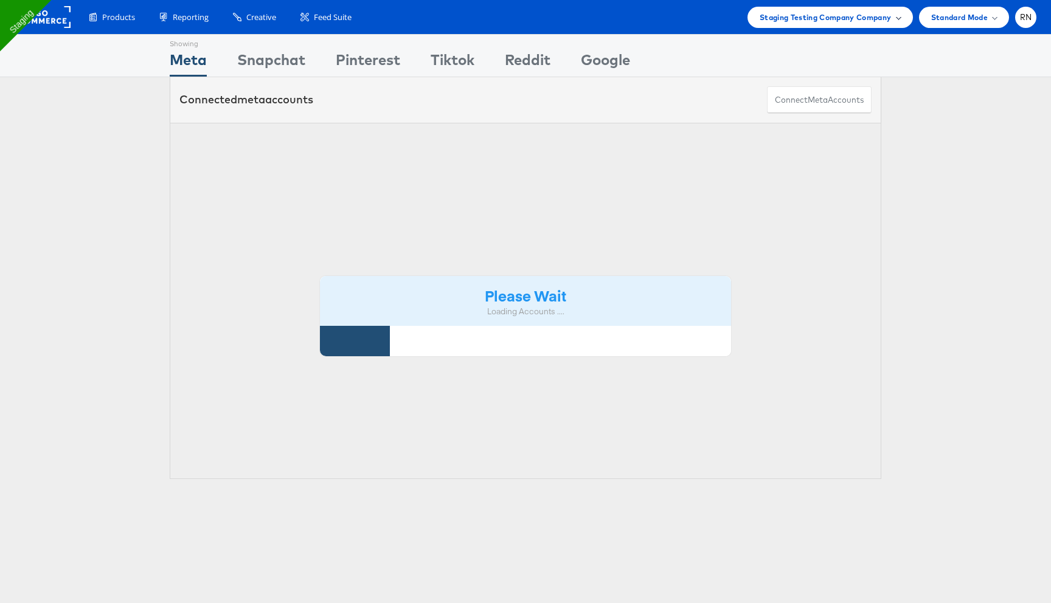
click at [772, 17] on span "Staging Testing Company Company" at bounding box center [826, 17] width 132 height 13
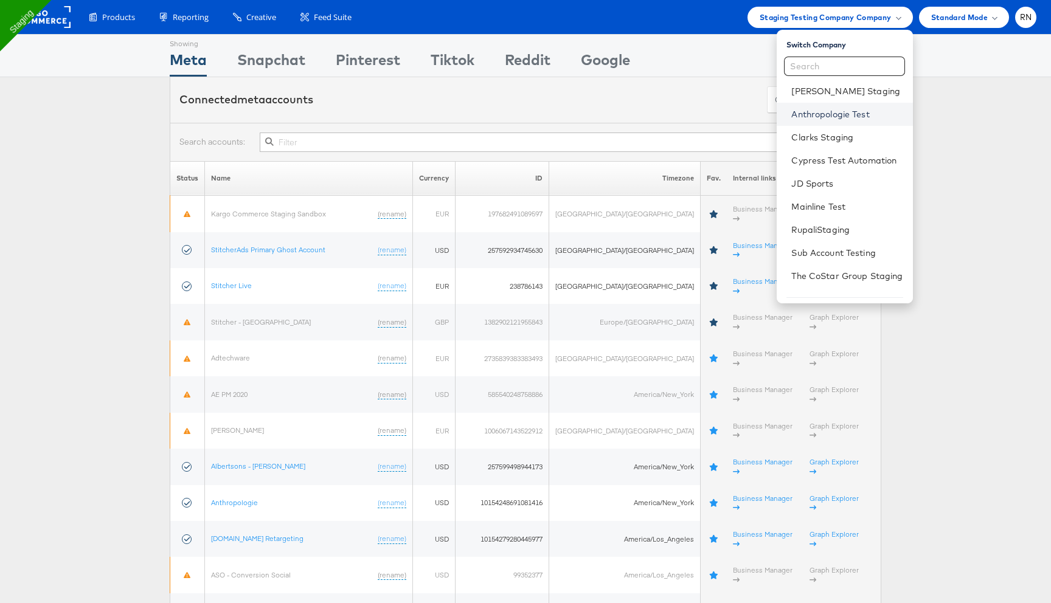
click at [830, 117] on link "Anthropologie Test" at bounding box center [846, 114] width 111 height 12
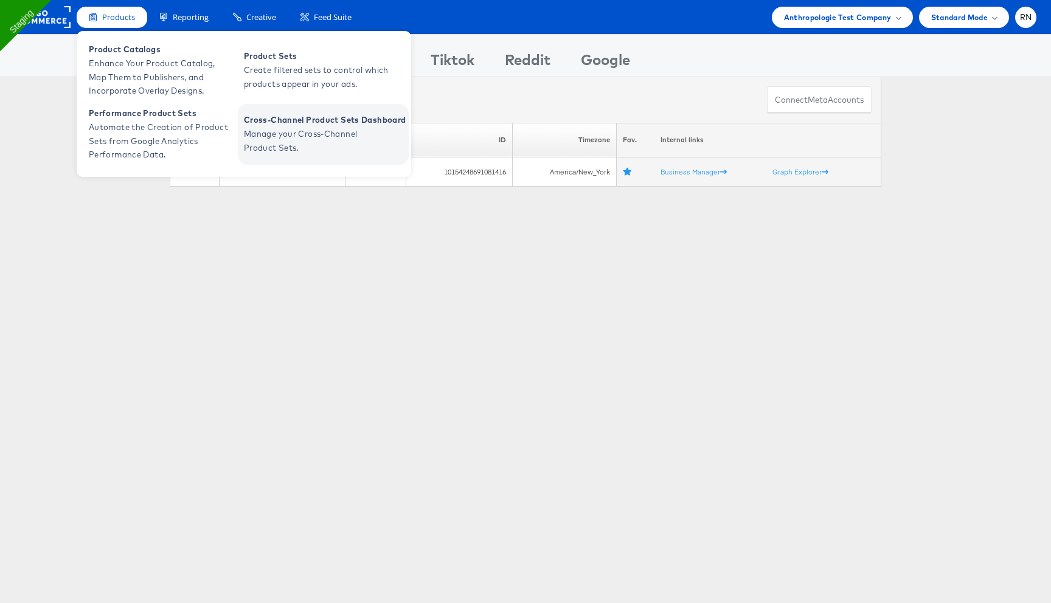
click at [264, 117] on span "Cross-Channel Product Sets Dashboard" at bounding box center [325, 120] width 162 height 14
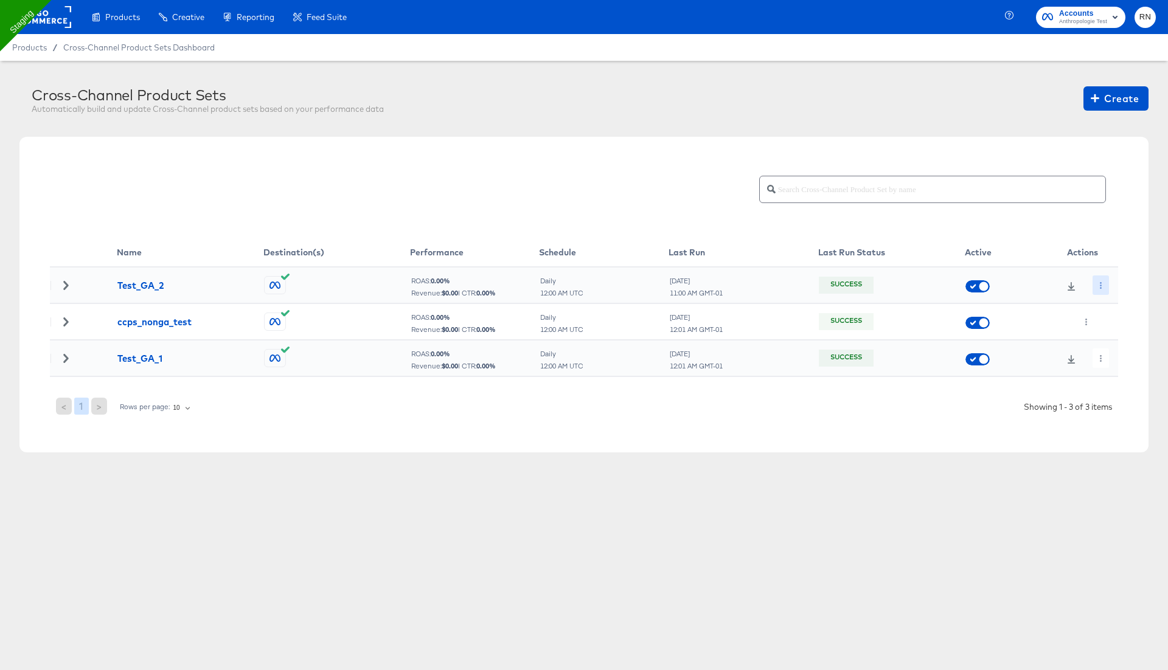
click at [1102, 285] on icon "button" at bounding box center [1100, 285] width 7 height 7
click at [1106, 303] on li "Edit" at bounding box center [1122, 309] width 65 height 20
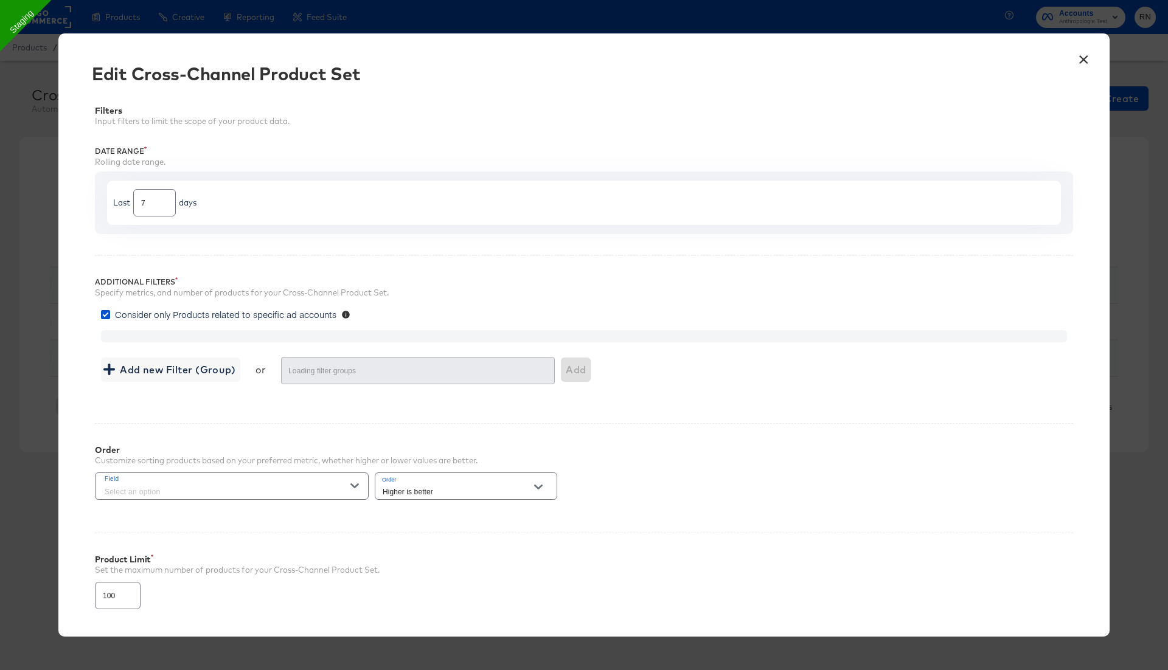
type input "30"
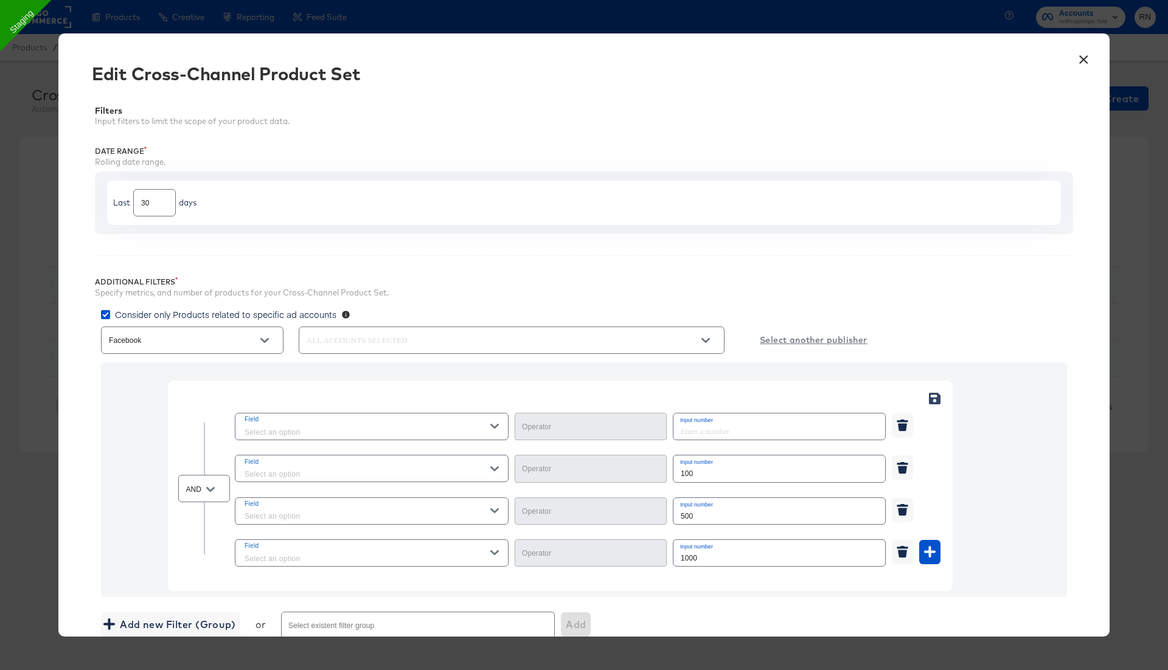
type input "Less Than"
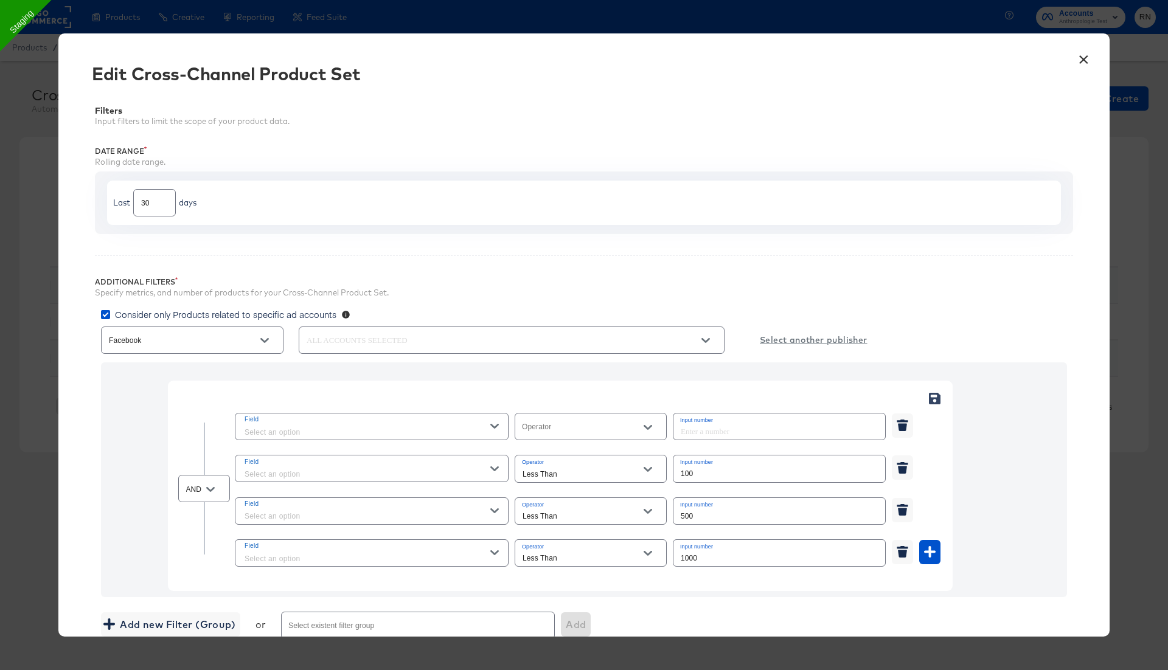
type input "Equal"
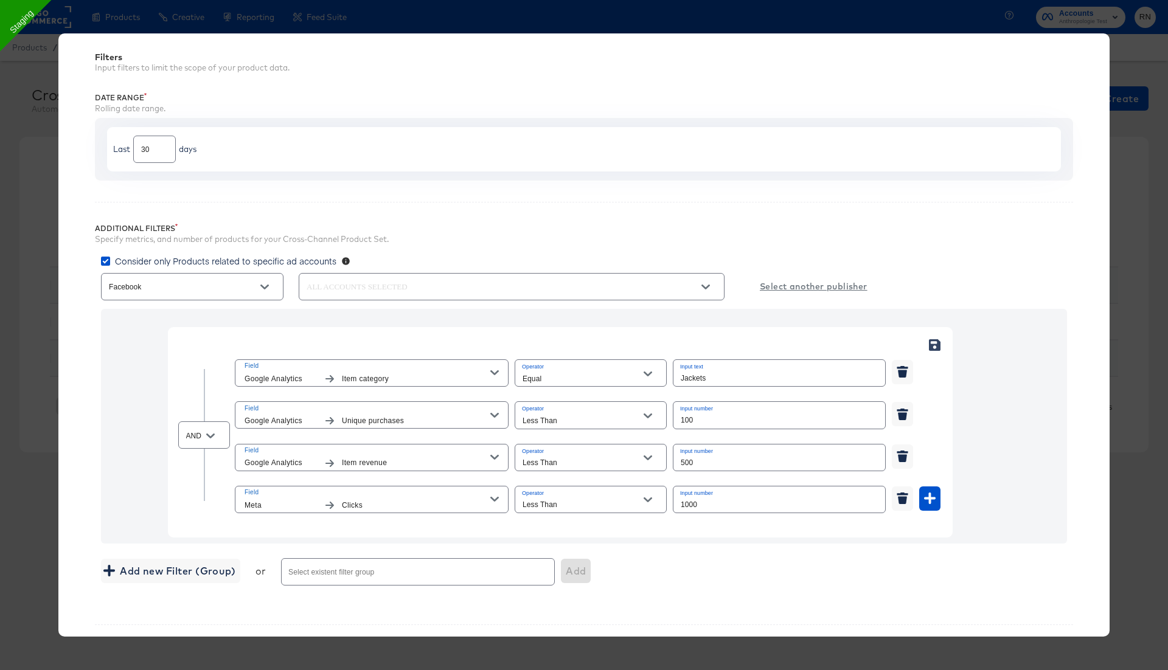
scroll to position [80, 0]
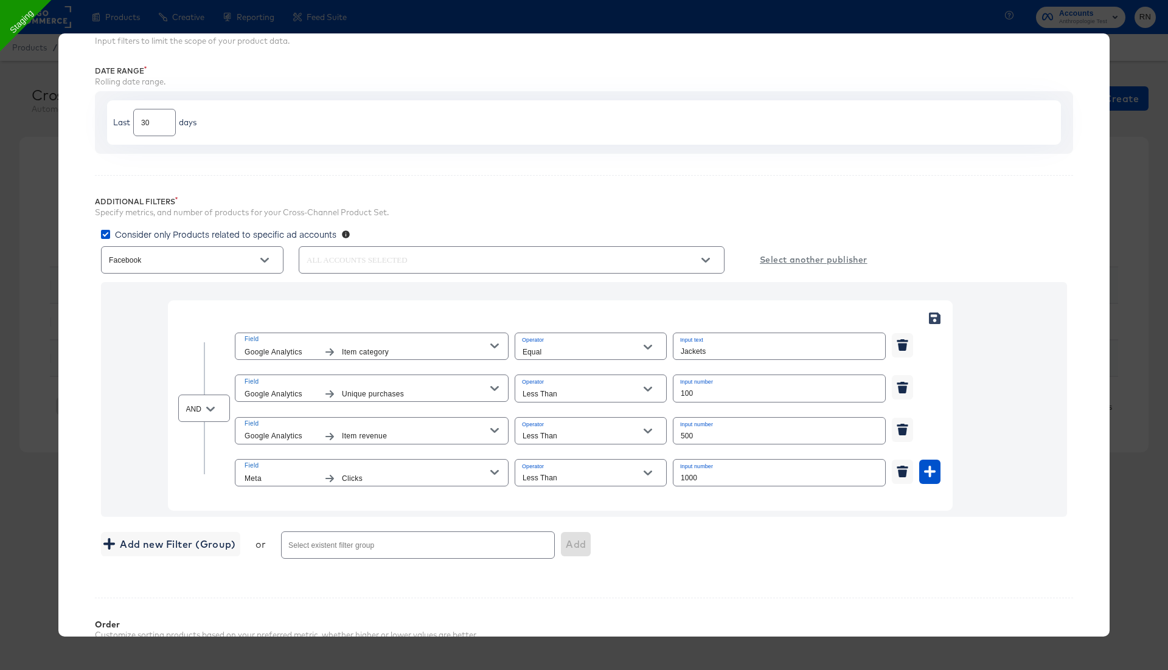
click at [717, 343] on input "Jackets" at bounding box center [779, 346] width 212 height 26
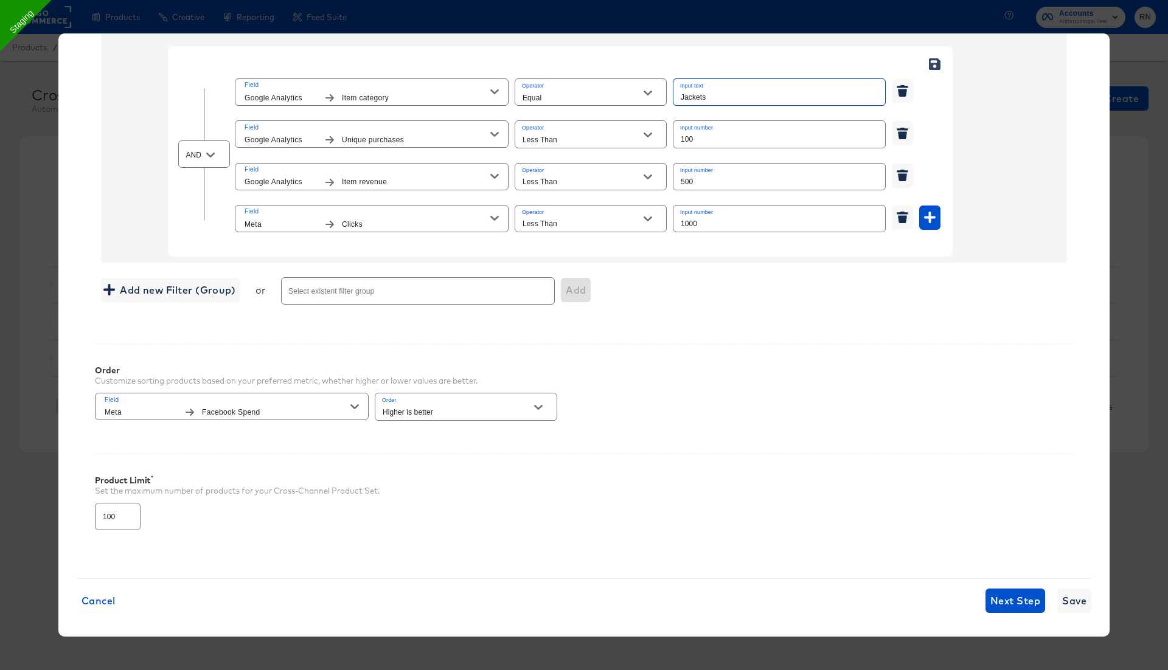
scroll to position [0, 0]
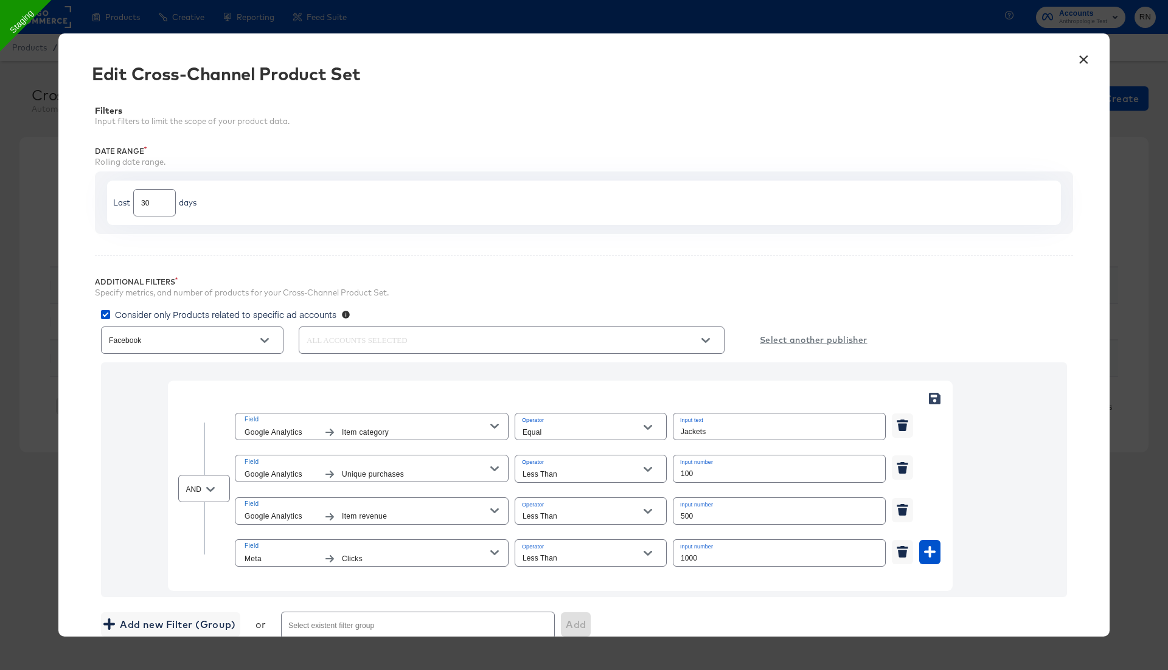
click at [946, 165] on div "Rolling date range." at bounding box center [584, 162] width 978 height 12
click at [1084, 58] on button "×" at bounding box center [1083, 57] width 22 height 22
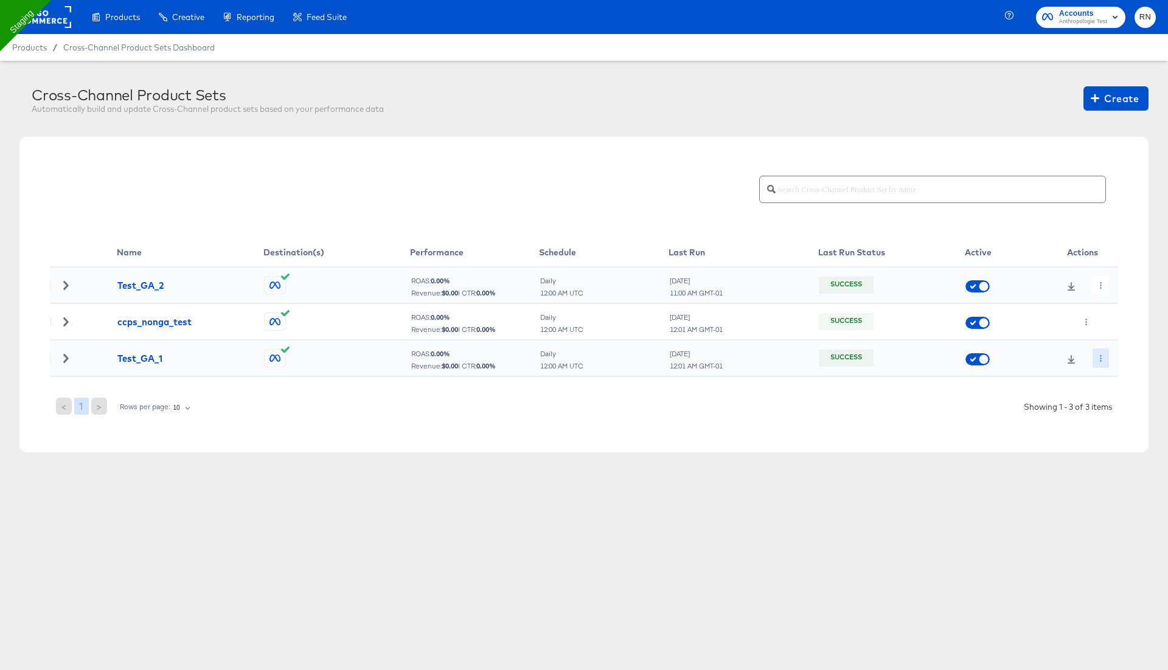
click at [1098, 358] on icon "button" at bounding box center [1100, 358] width 7 height 7
click at [1114, 376] on li "Edit" at bounding box center [1122, 382] width 65 height 20
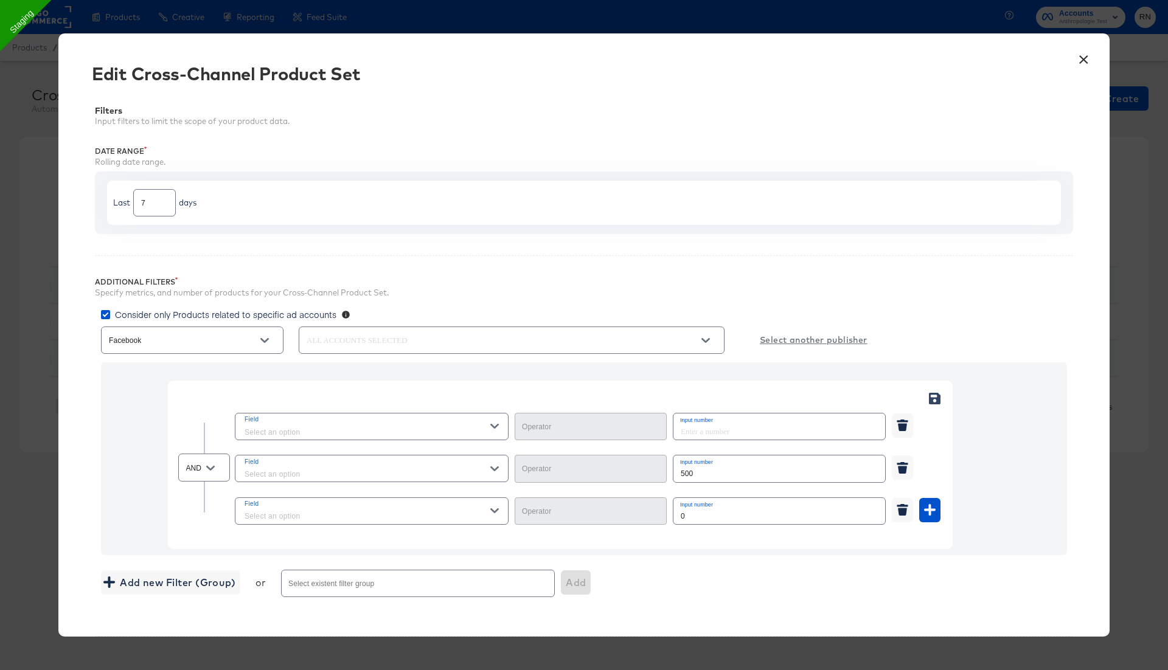
type input "Equal"
type input "Less Than"
type input "Greater Than"
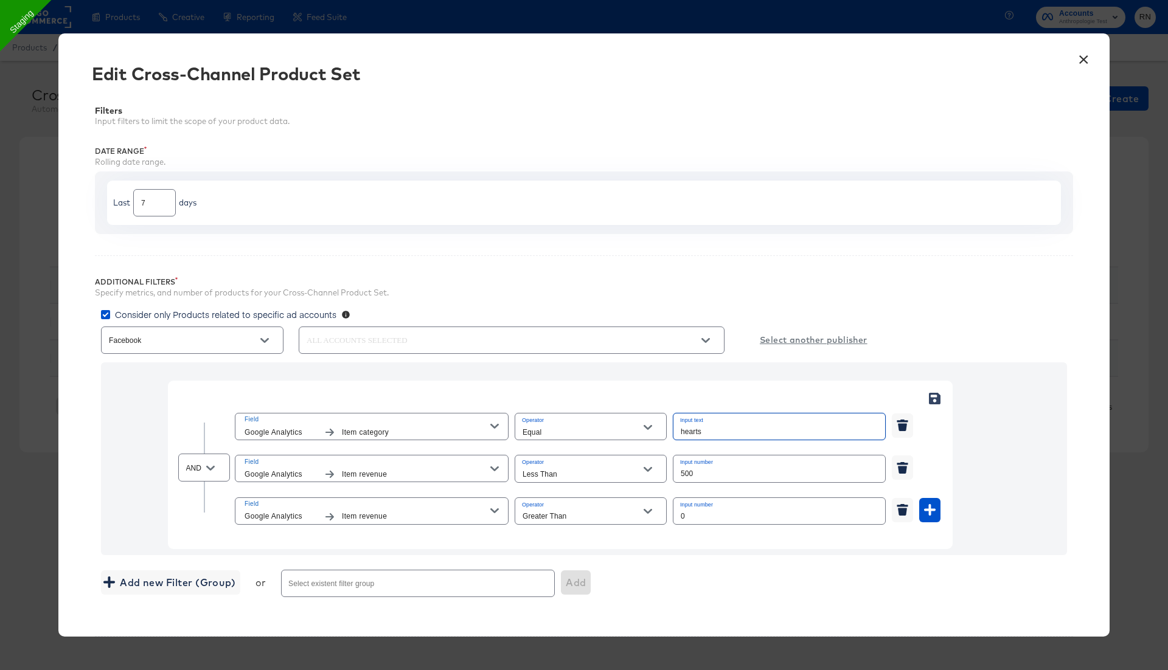
click at [685, 428] on input "hearts" at bounding box center [779, 427] width 212 height 26
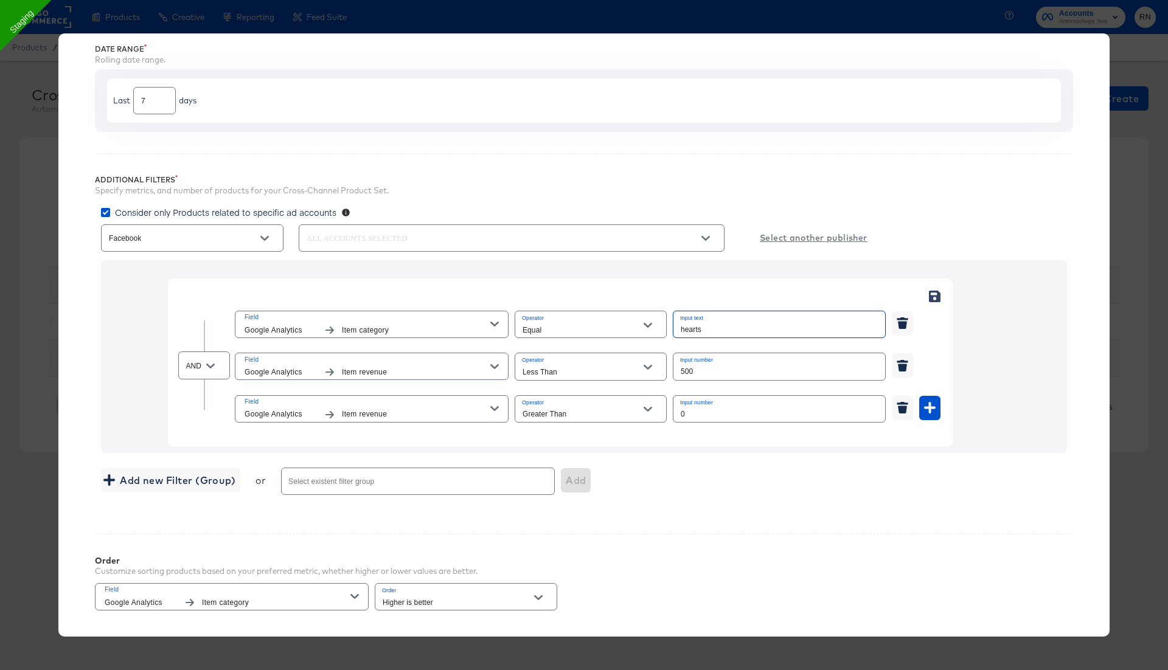
scroll to position [293, 0]
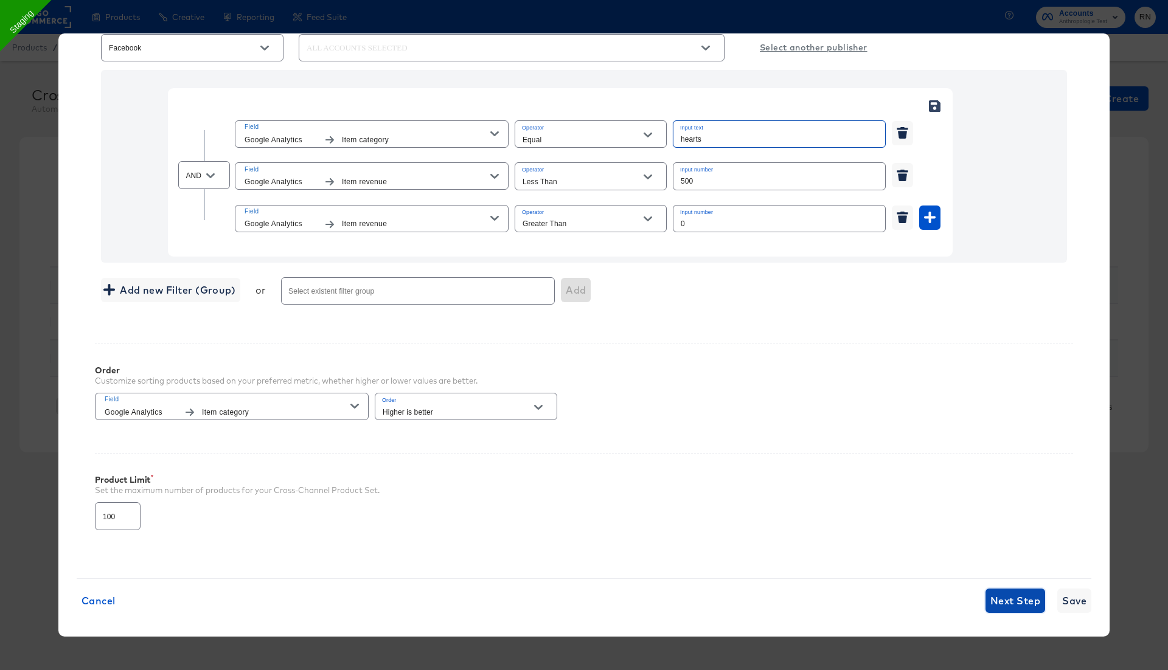
click at [993, 589] on button "Next Step" at bounding box center [1015, 601] width 60 height 24
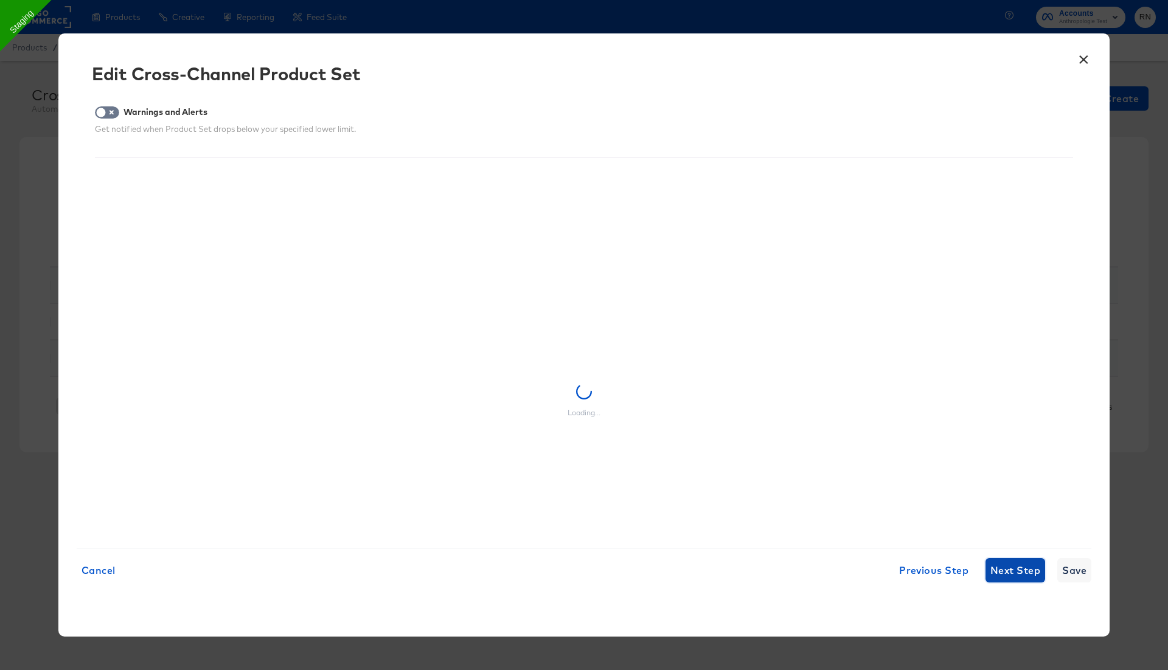
scroll to position [0, 0]
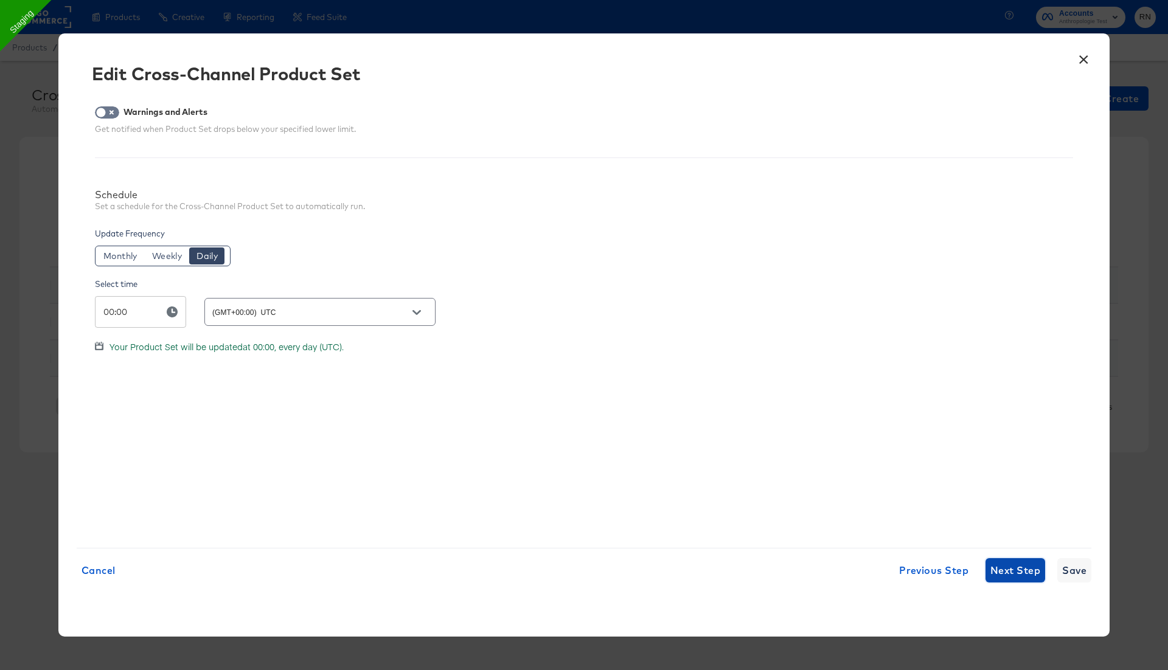
click at [1013, 568] on span "Next Step" at bounding box center [1015, 570] width 50 height 17
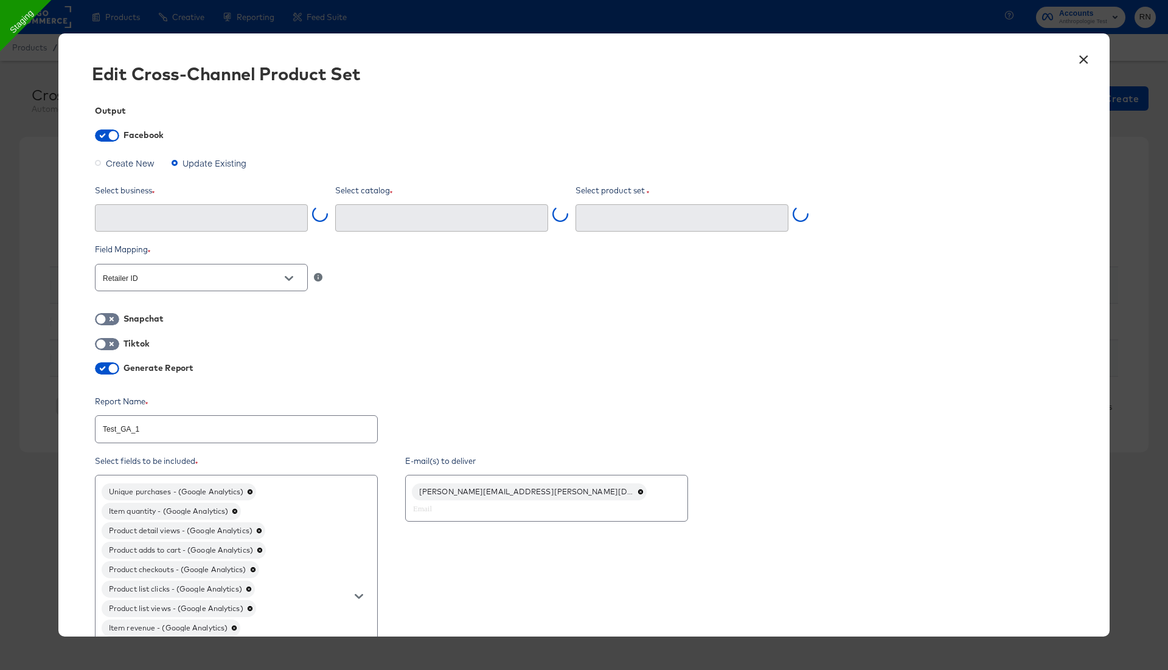
type input "Ghost Business StitcherAds (257579378080319)"
type input "Test_GA_1 (4227536614145403)"
type textarea "x"
type input "Rn Anthropologie Test Staging #stitcherads #product-catalog #keep (164085742327…"
type textarea "x"
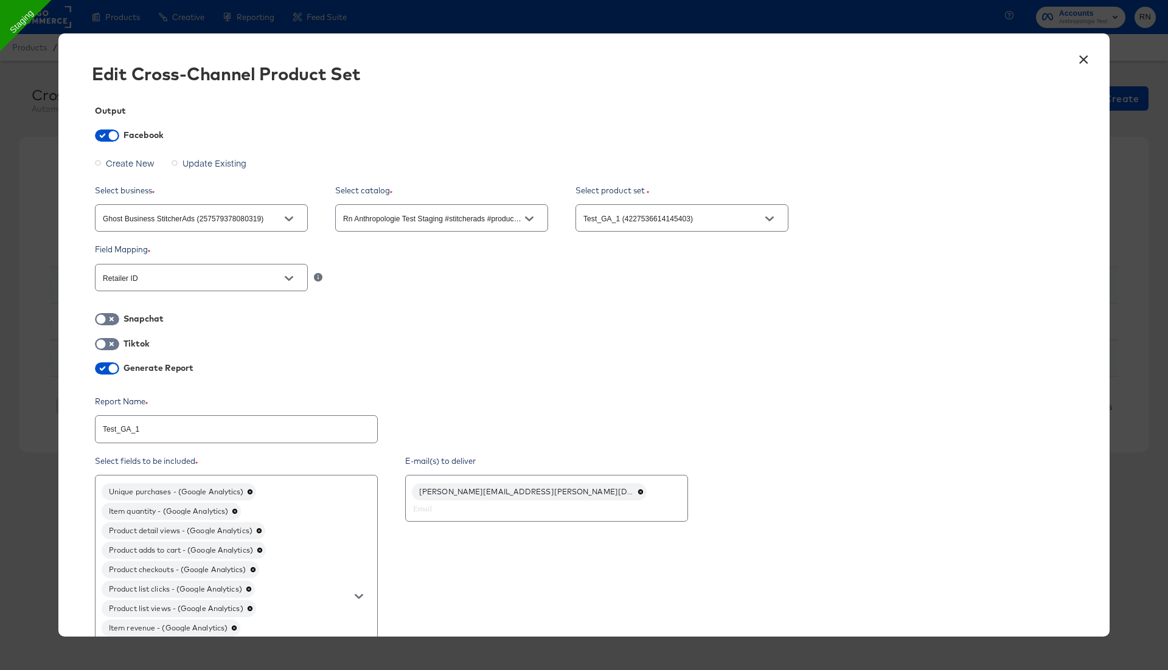
click at [1078, 61] on button "×" at bounding box center [1083, 57] width 22 height 22
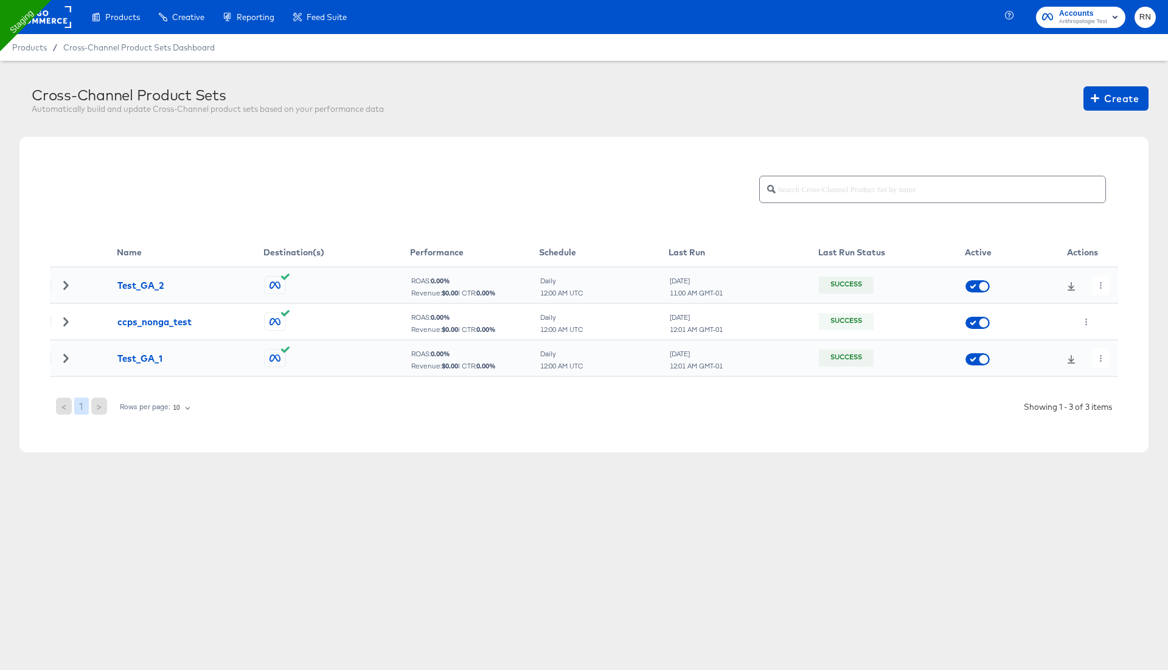
click at [47, 24] on rect at bounding box center [43, 17] width 56 height 22
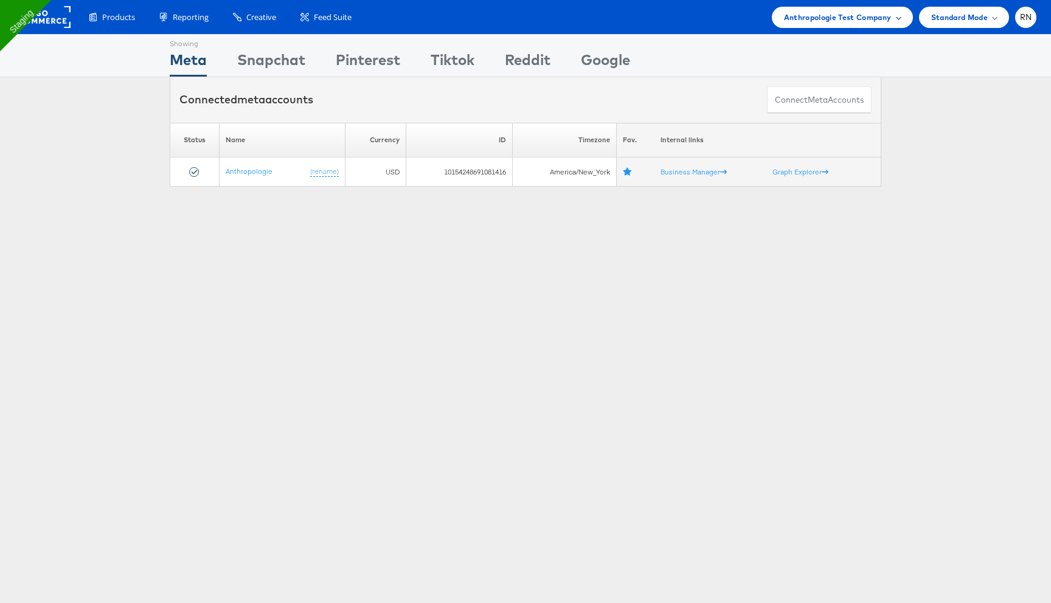
click at [844, 19] on span "Anthropologie Test Company" at bounding box center [838, 17] width 108 height 13
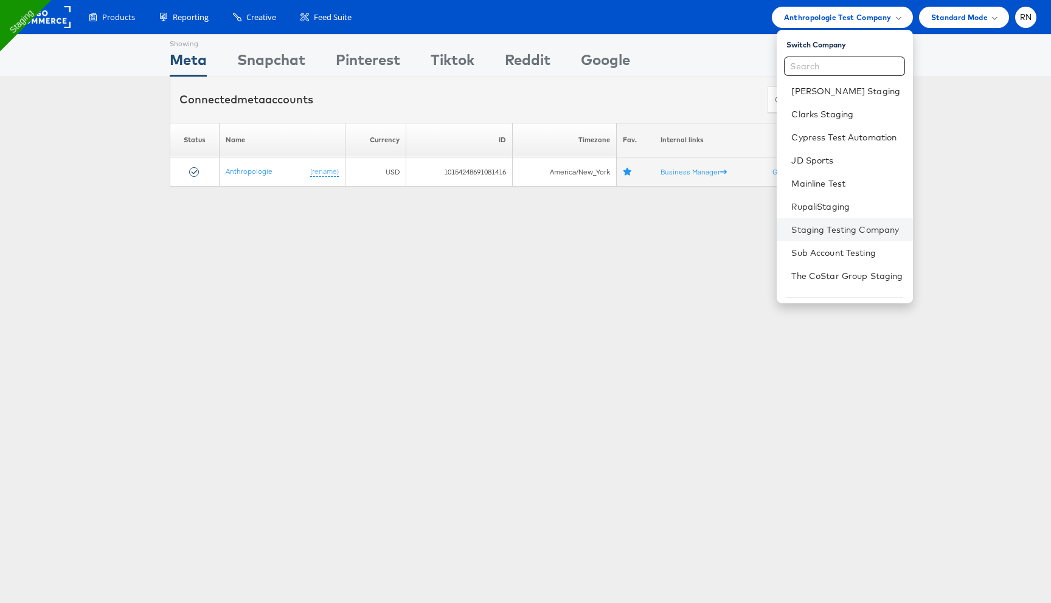
click at [818, 221] on li "Staging Testing Company" at bounding box center [845, 229] width 136 height 23
click at [809, 227] on link "Staging Testing Company" at bounding box center [846, 230] width 111 height 12
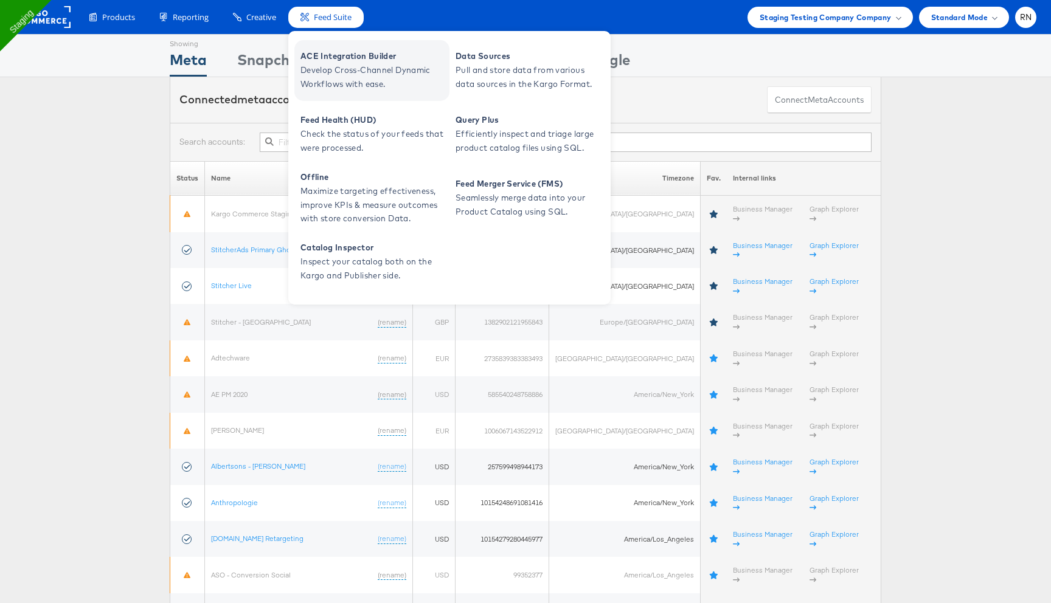
click at [336, 68] on span "Develop Cross-Channel Dynamic Workflows with ease." at bounding box center [373, 77] width 146 height 28
